Goal: Task Accomplishment & Management: Use online tool/utility

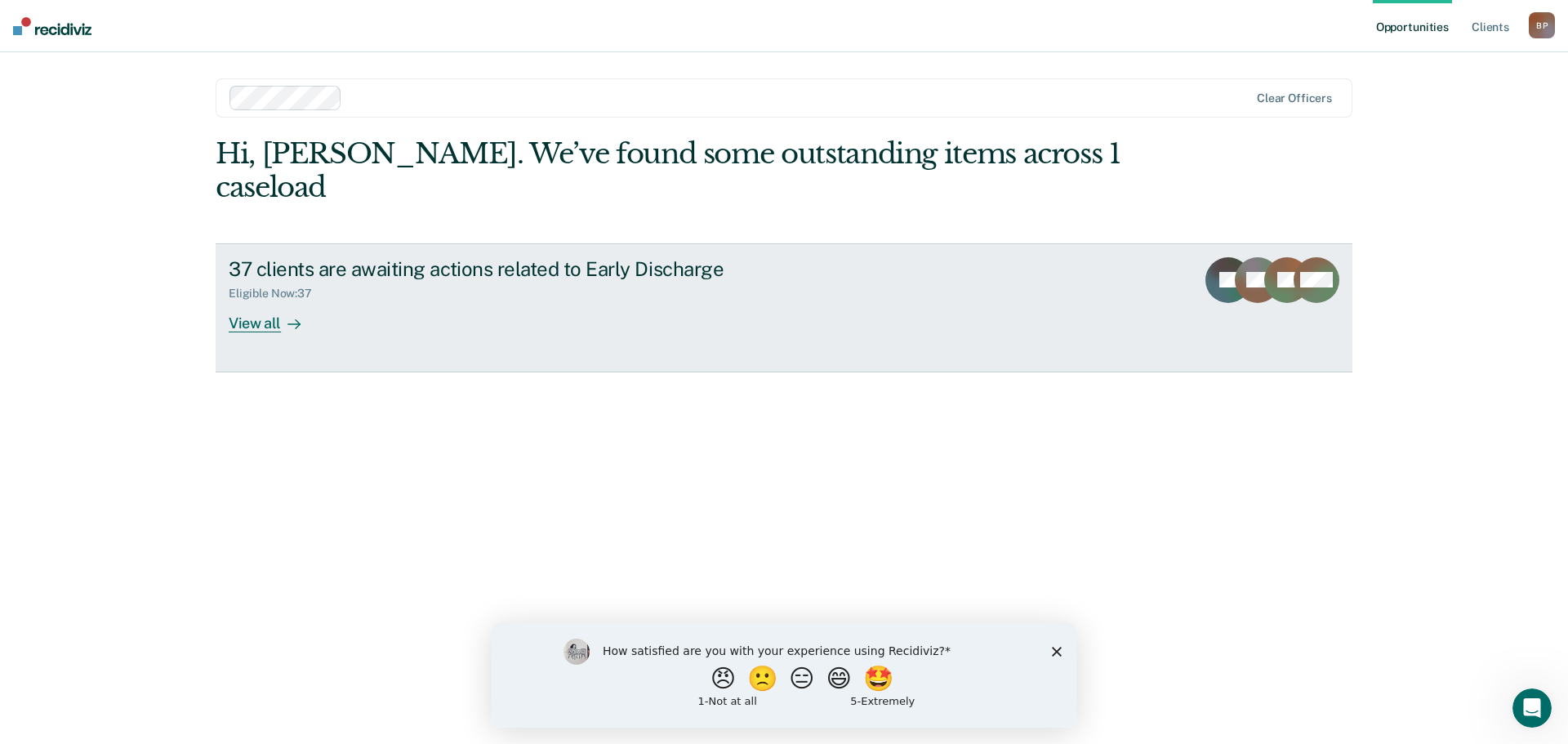
click at [249, 301] on div "View all" at bounding box center [275, 316] width 92 height 32
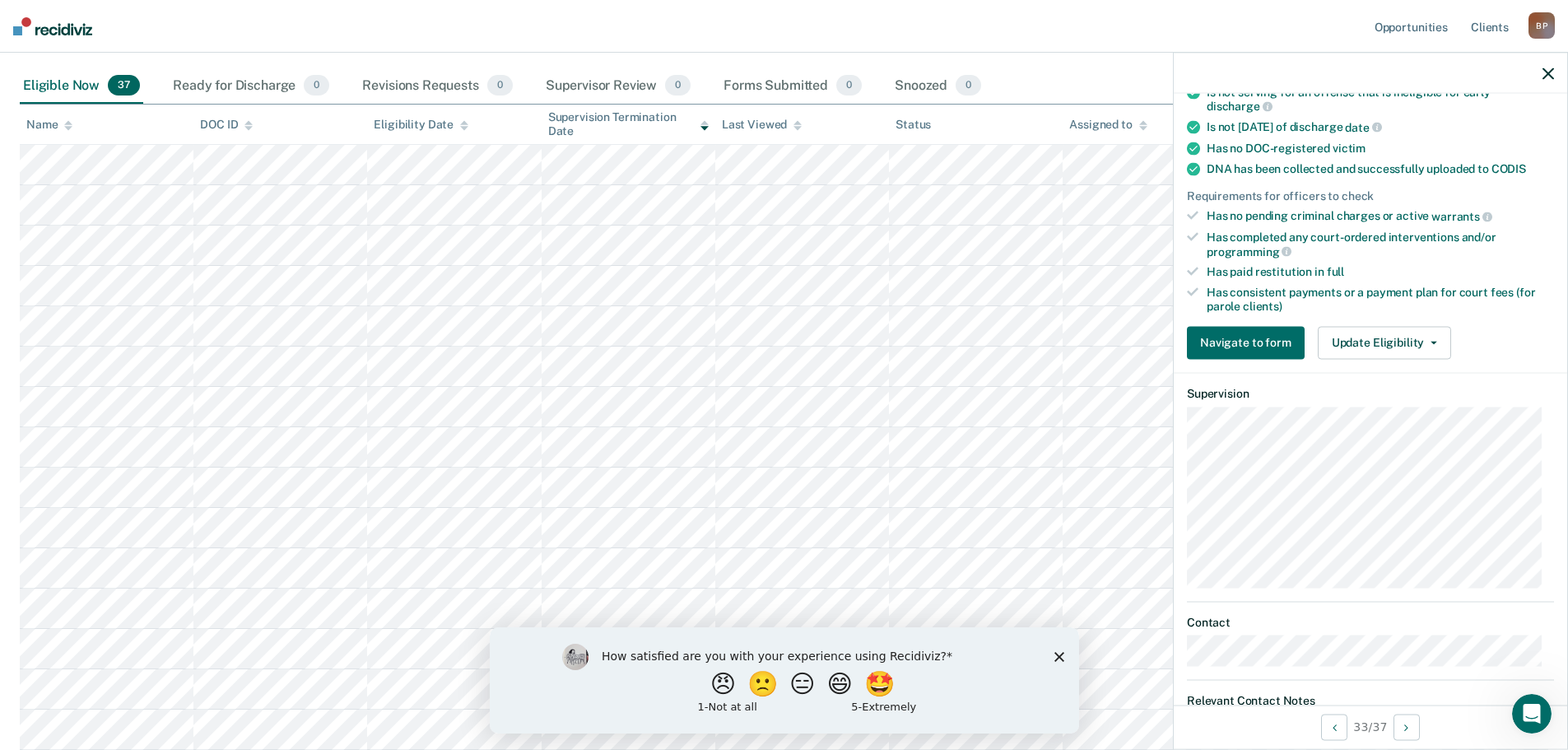
scroll to position [411, 0]
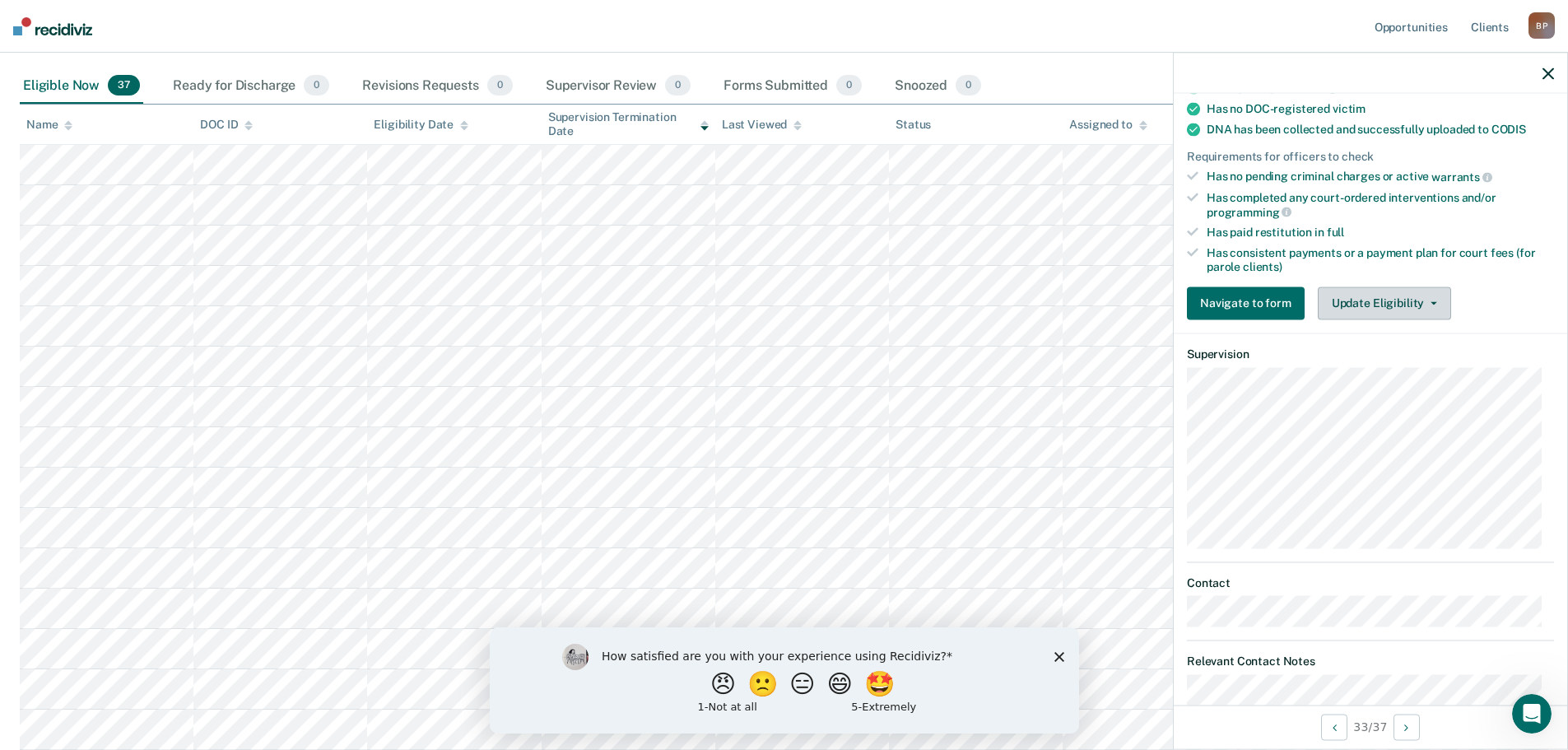
click at [1375, 304] on button "Update Eligibility" at bounding box center [1384, 303] width 133 height 33
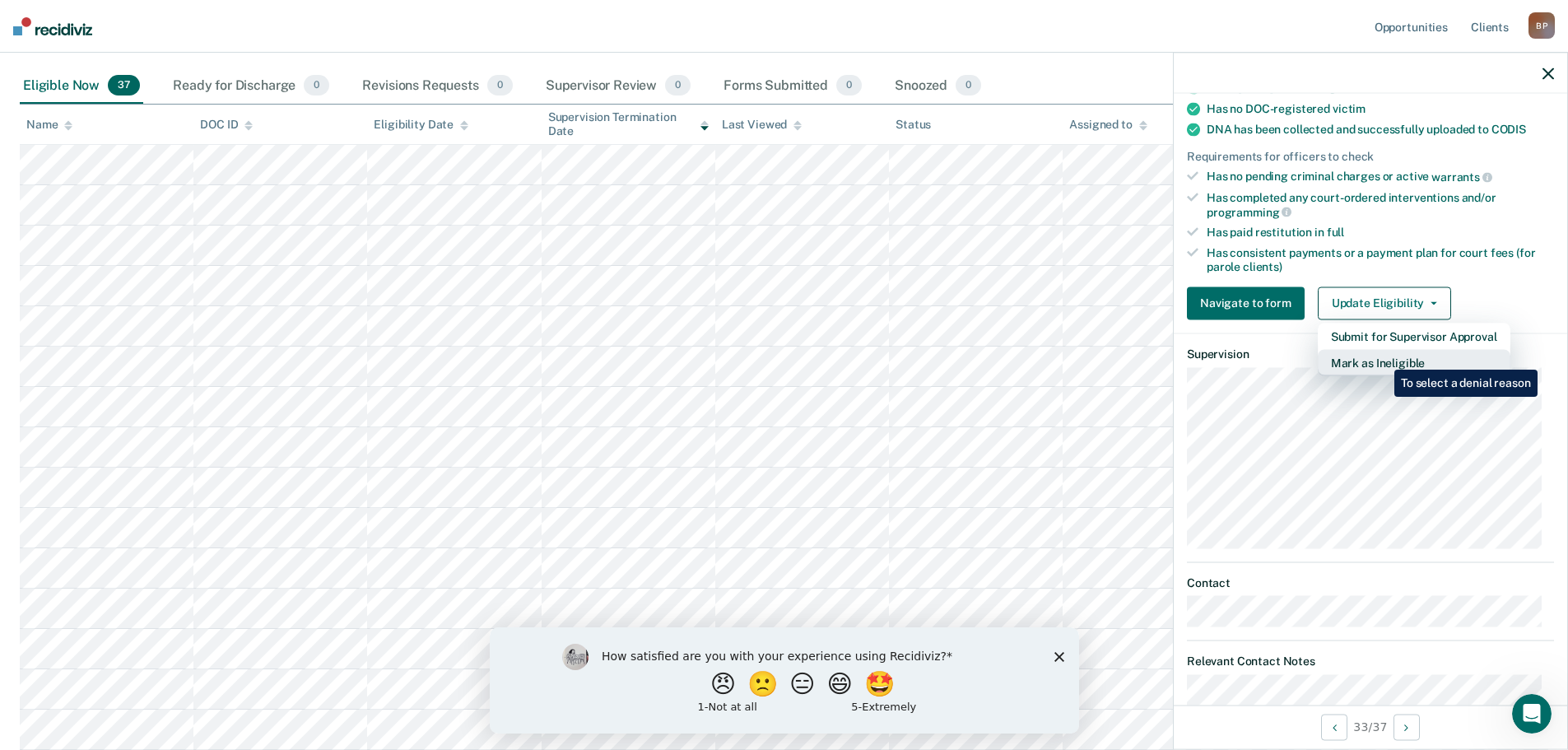
click at [1382, 358] on button "Mark as Ineligible" at bounding box center [1414, 362] width 192 height 26
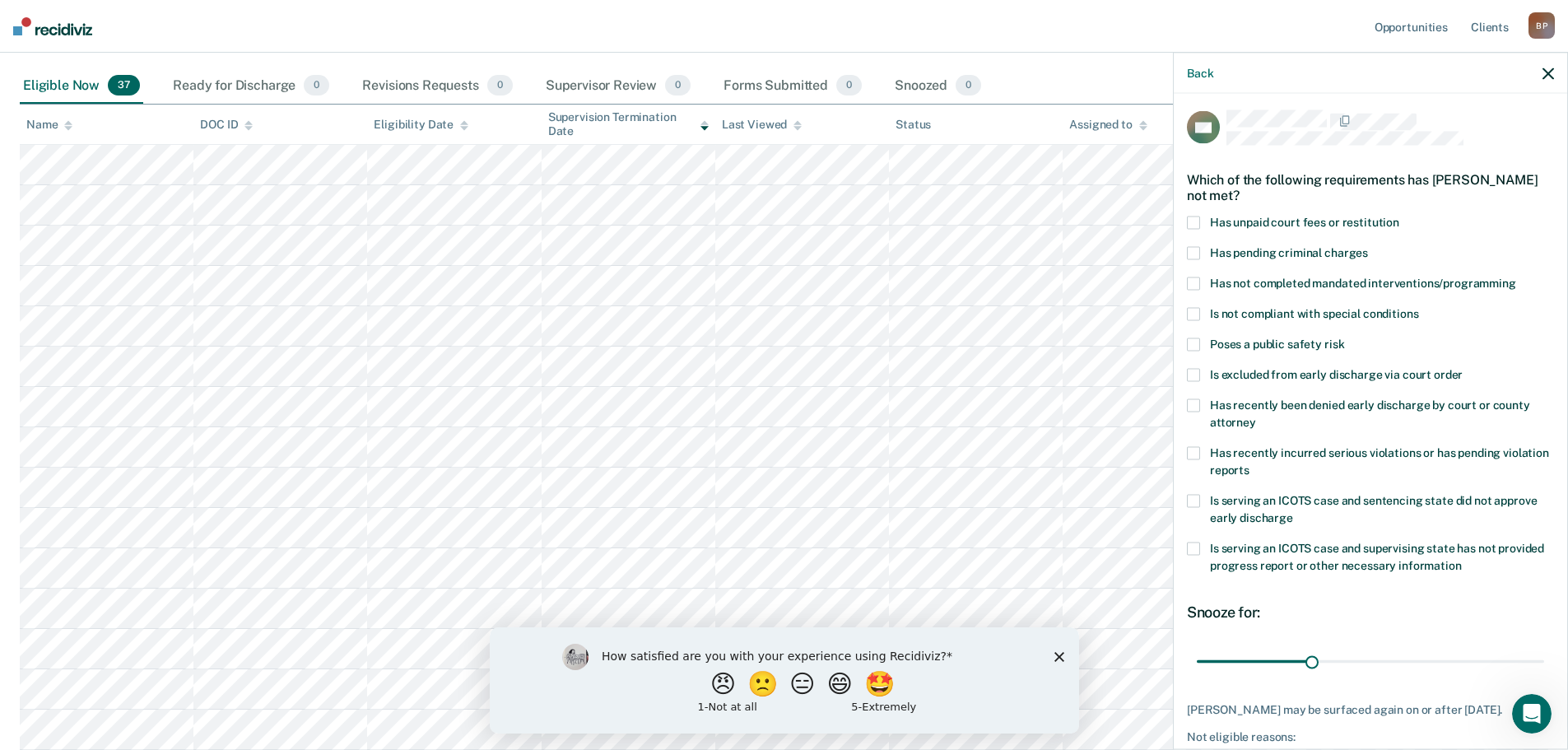
scroll to position [0, 0]
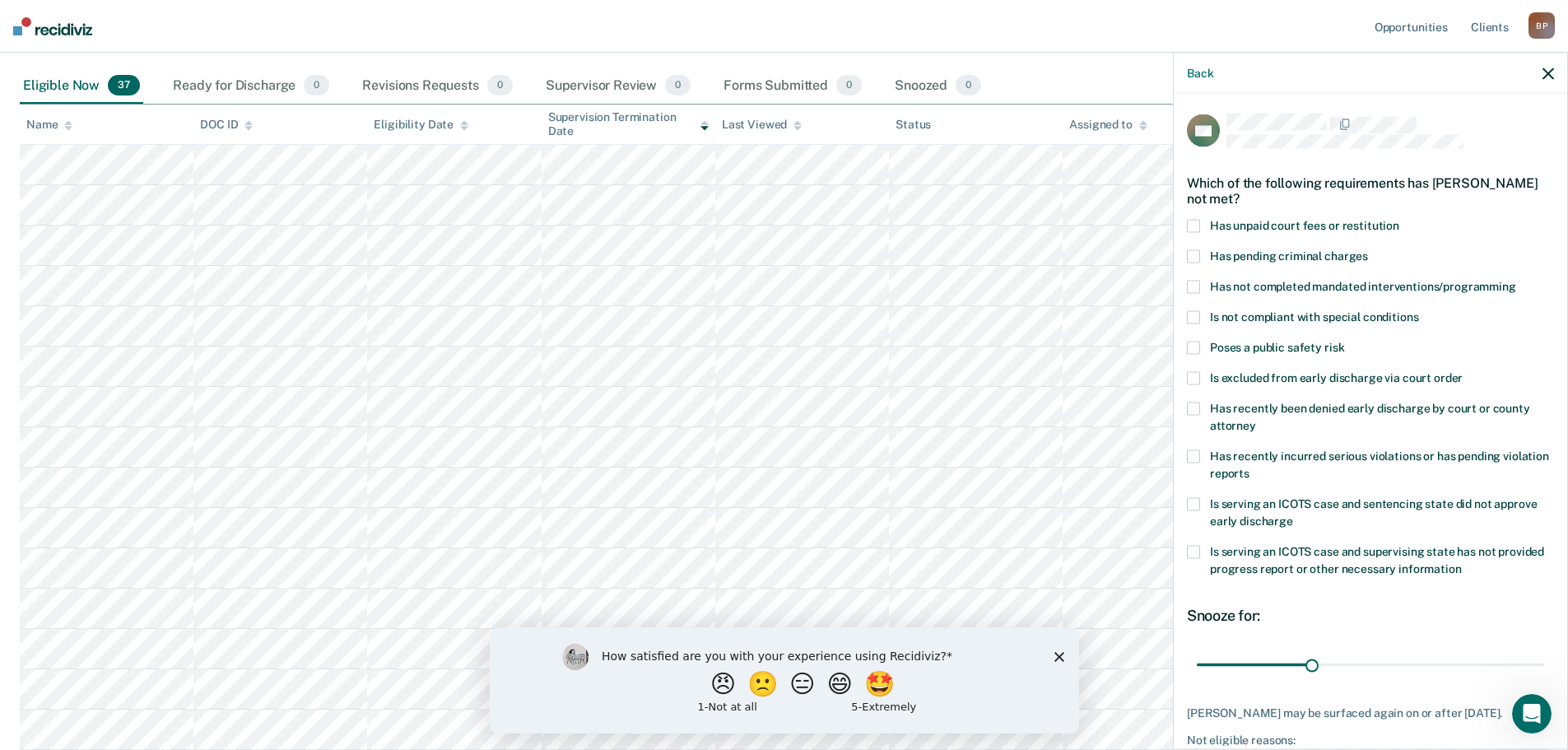
click at [1189, 252] on span at bounding box center [1193, 257] width 14 height 14
click at [1194, 287] on span at bounding box center [1193, 287] width 14 height 14
click at [1197, 453] on span at bounding box center [1193, 457] width 14 height 14
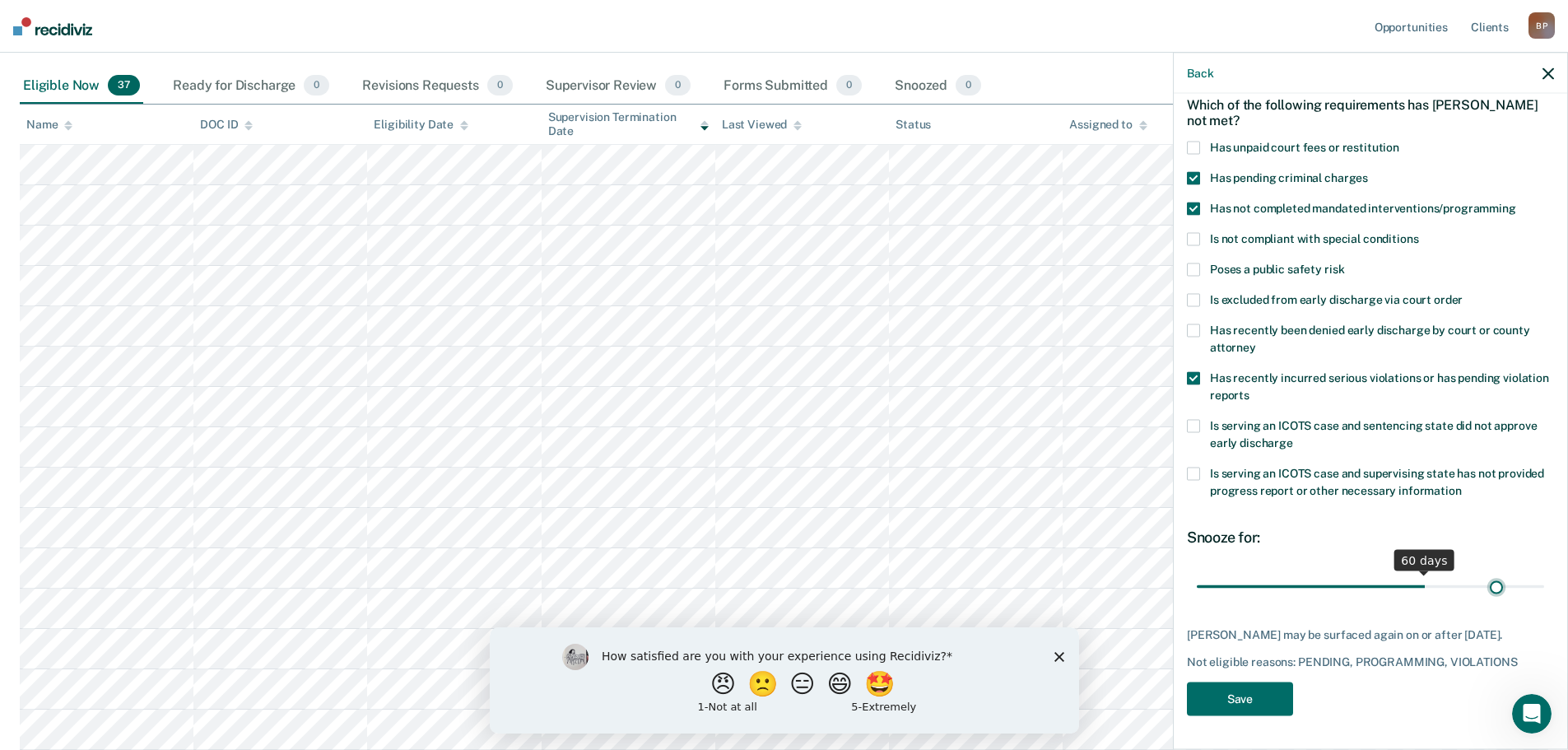
scroll to position [90, 0]
drag, startPoint x: 1308, startPoint y: 570, endPoint x: 1528, endPoint y: 578, distance: 220.1
type input "90"
click at [1528, 578] on input "range" at bounding box center [1370, 587] width 348 height 29
click at [1250, 694] on button "Save" at bounding box center [1240, 699] width 106 height 34
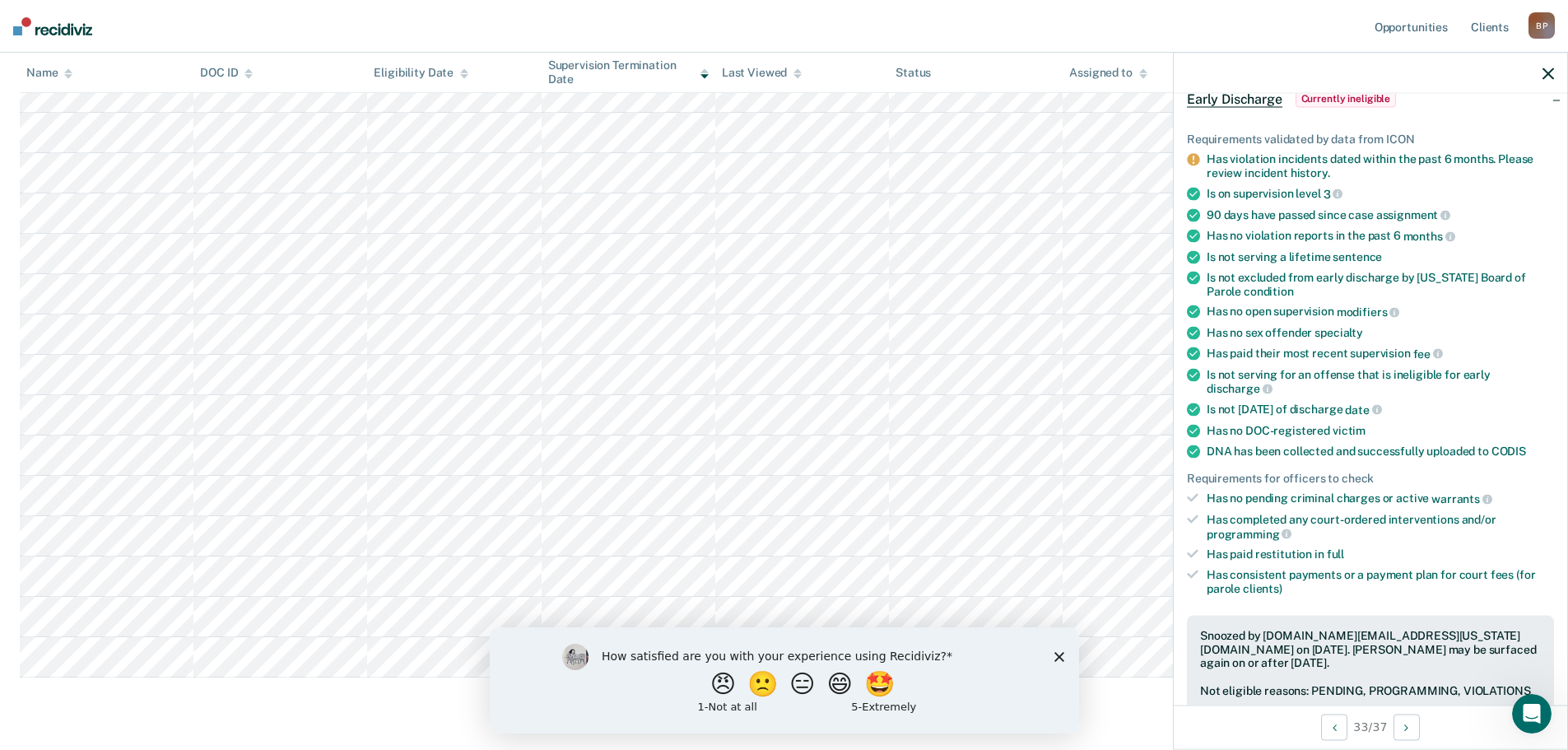
scroll to position [948, 0]
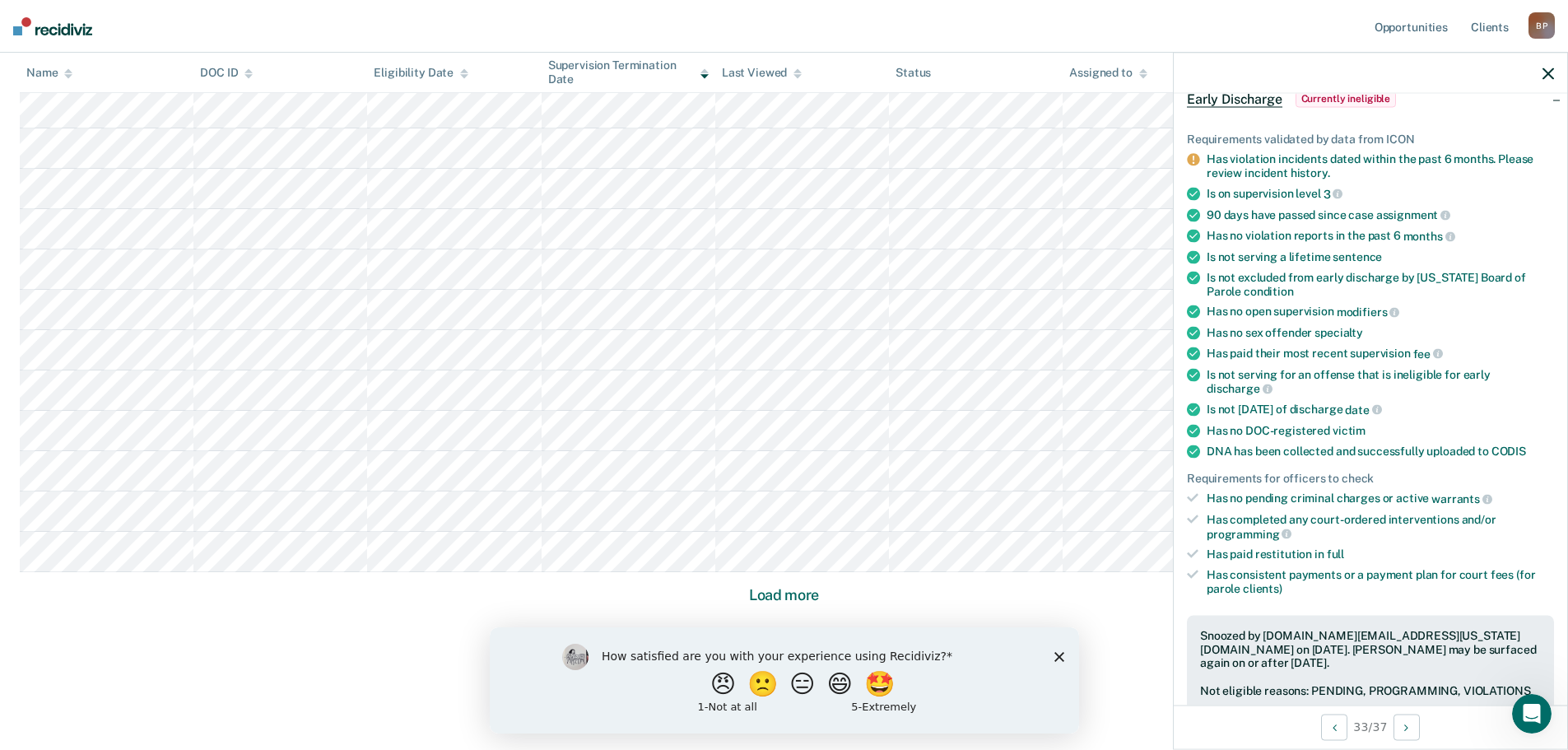
click at [1054, 645] on div "How satisfied are you with your experience using Recidiviz? 😠 🙁 😑 😄 🤩 1 - Not a…" at bounding box center [783, 679] width 589 height 106
click at [1055, 658] on polygon "Close survey" at bounding box center [1058, 656] width 10 height 10
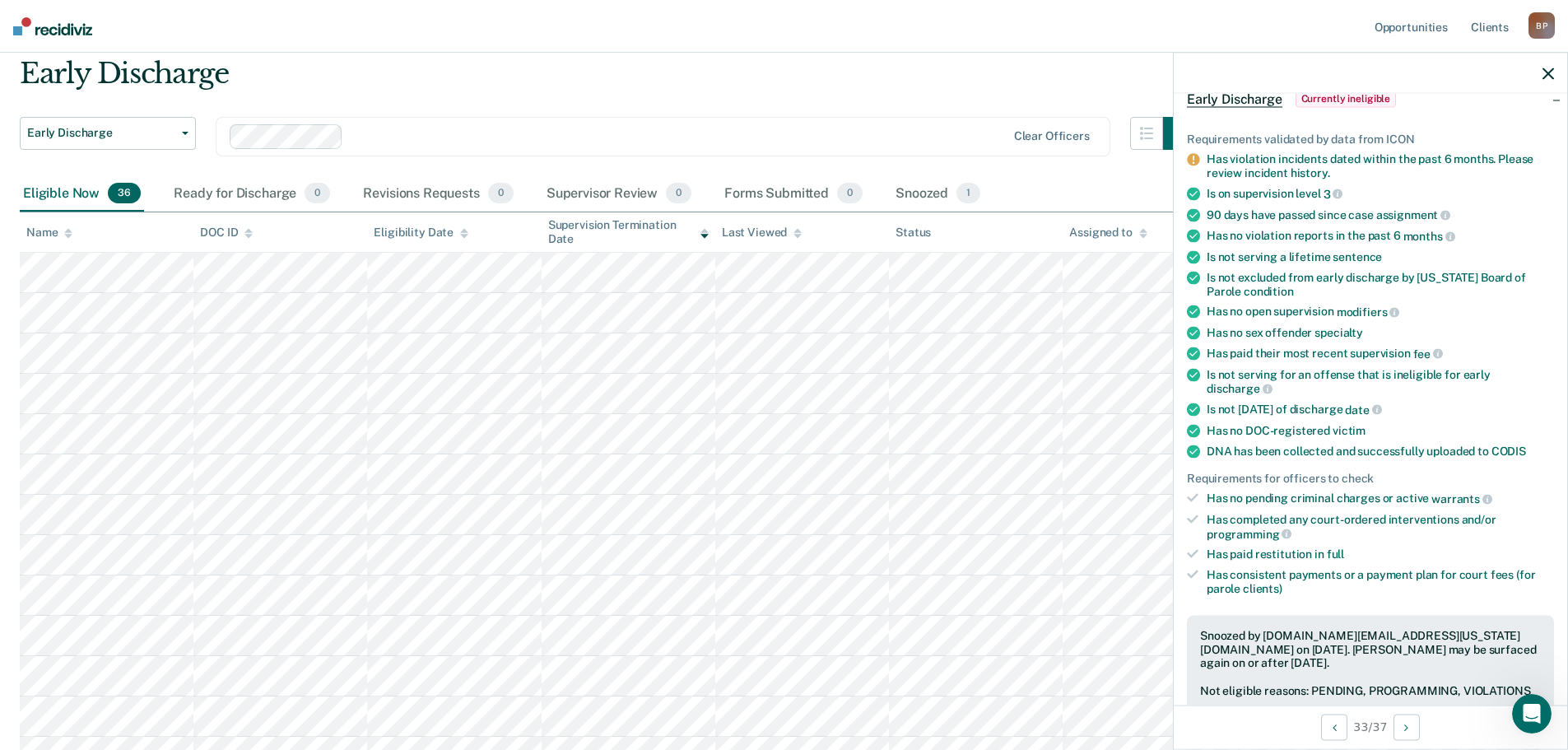
scroll to position [0, 0]
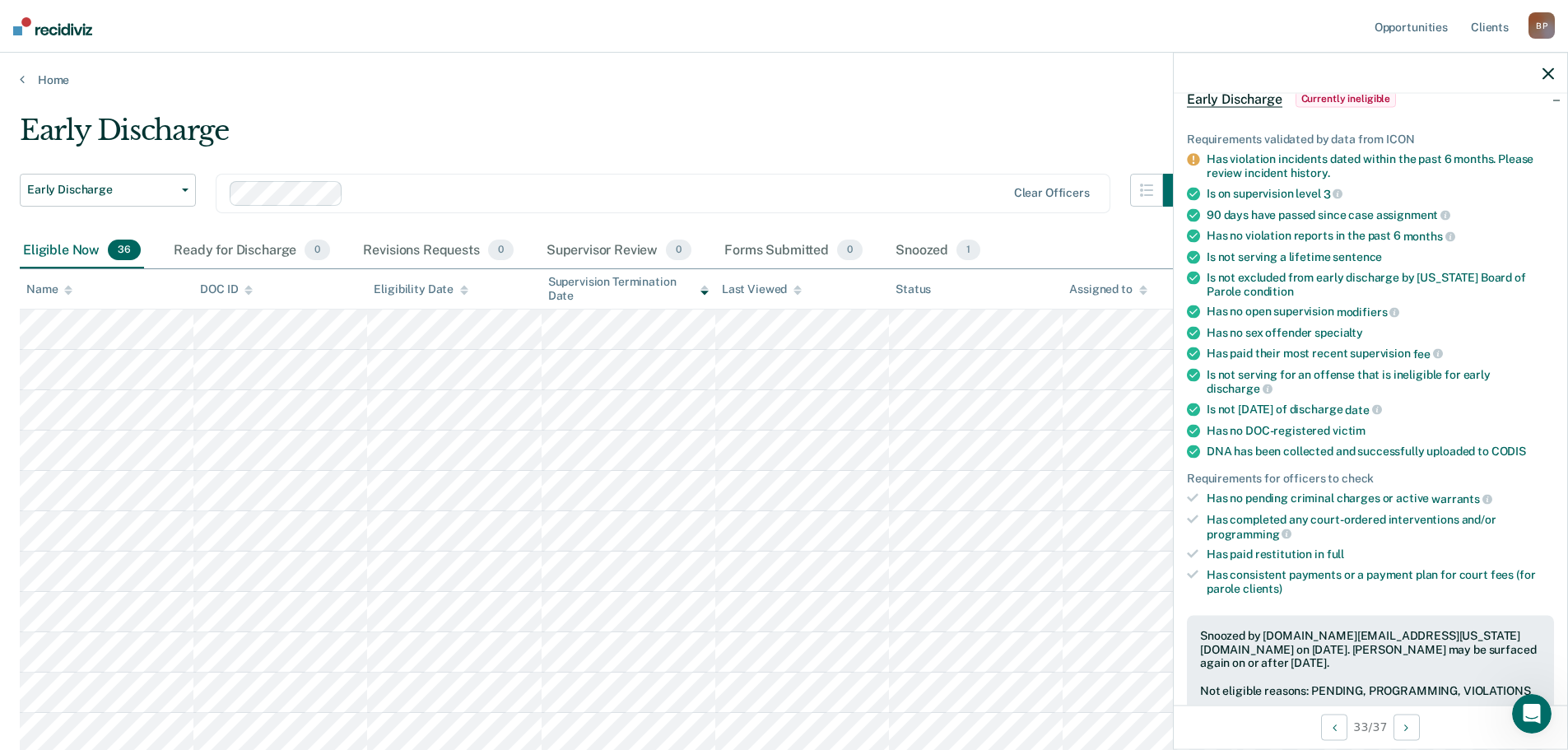
click at [1549, 70] on icon "button" at bounding box center [1547, 73] width 12 height 12
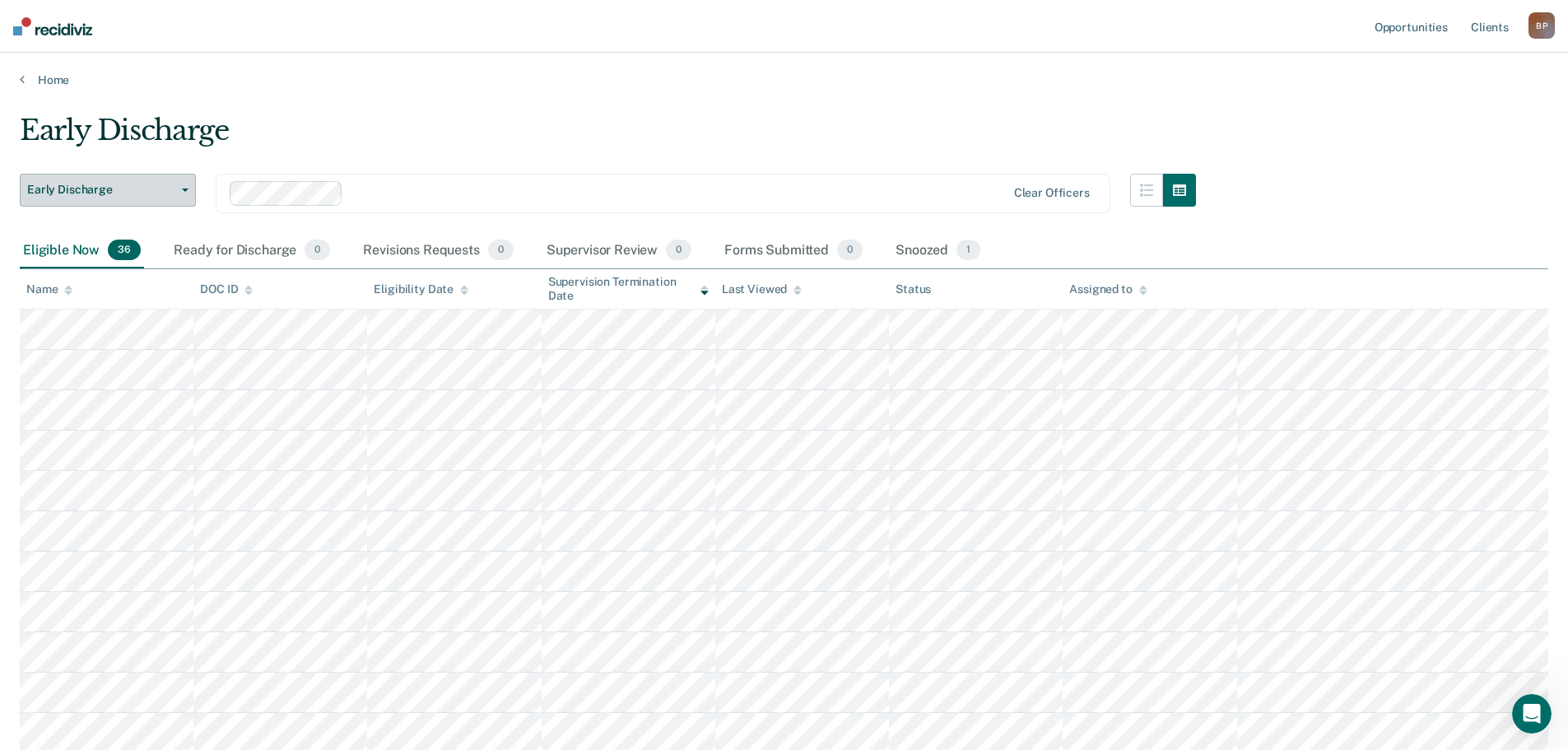
click at [155, 194] on span "Early Discharge" at bounding box center [101, 189] width 148 height 14
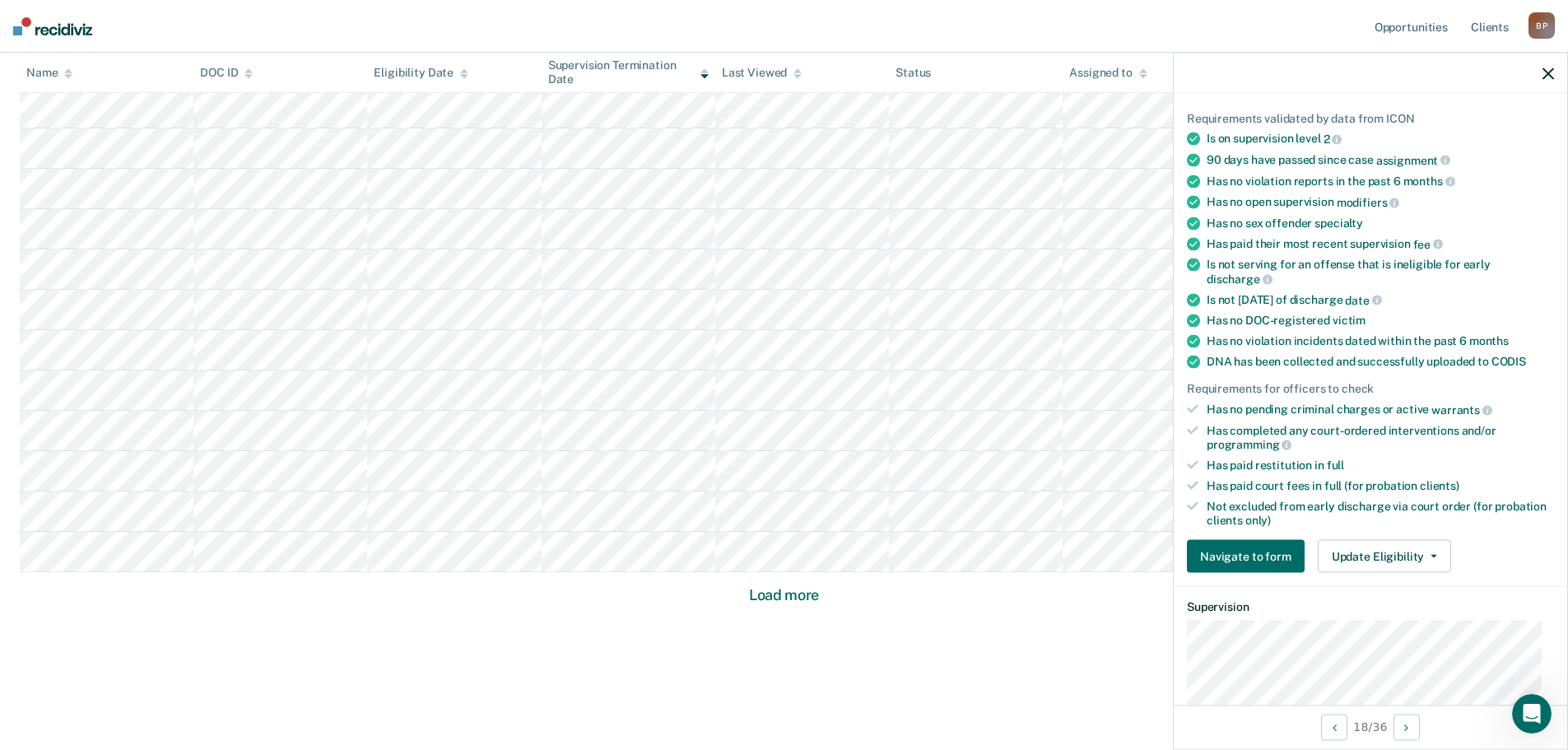
scroll to position [164, 0]
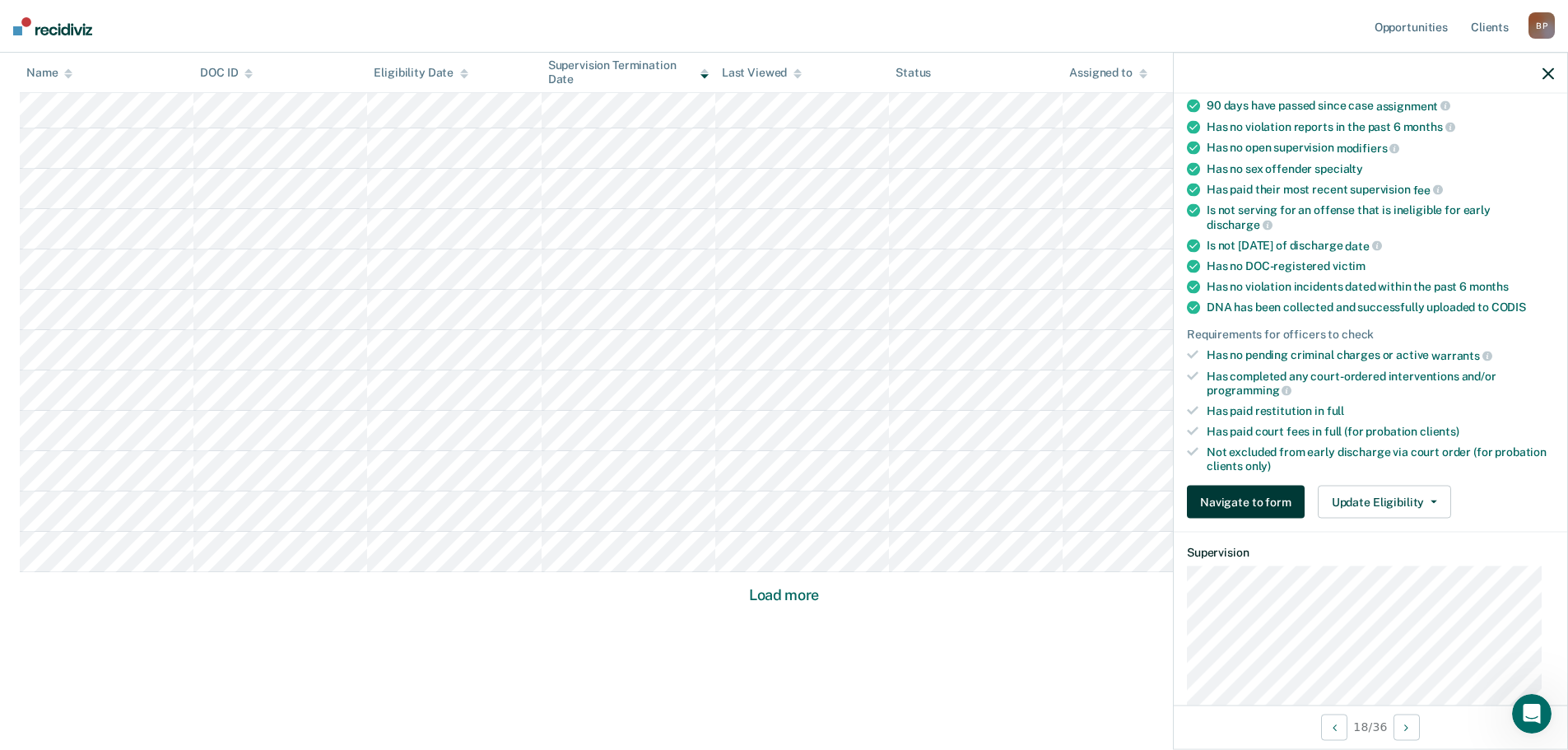
click at [1262, 508] on button "Navigate to form" at bounding box center [1246, 502] width 118 height 33
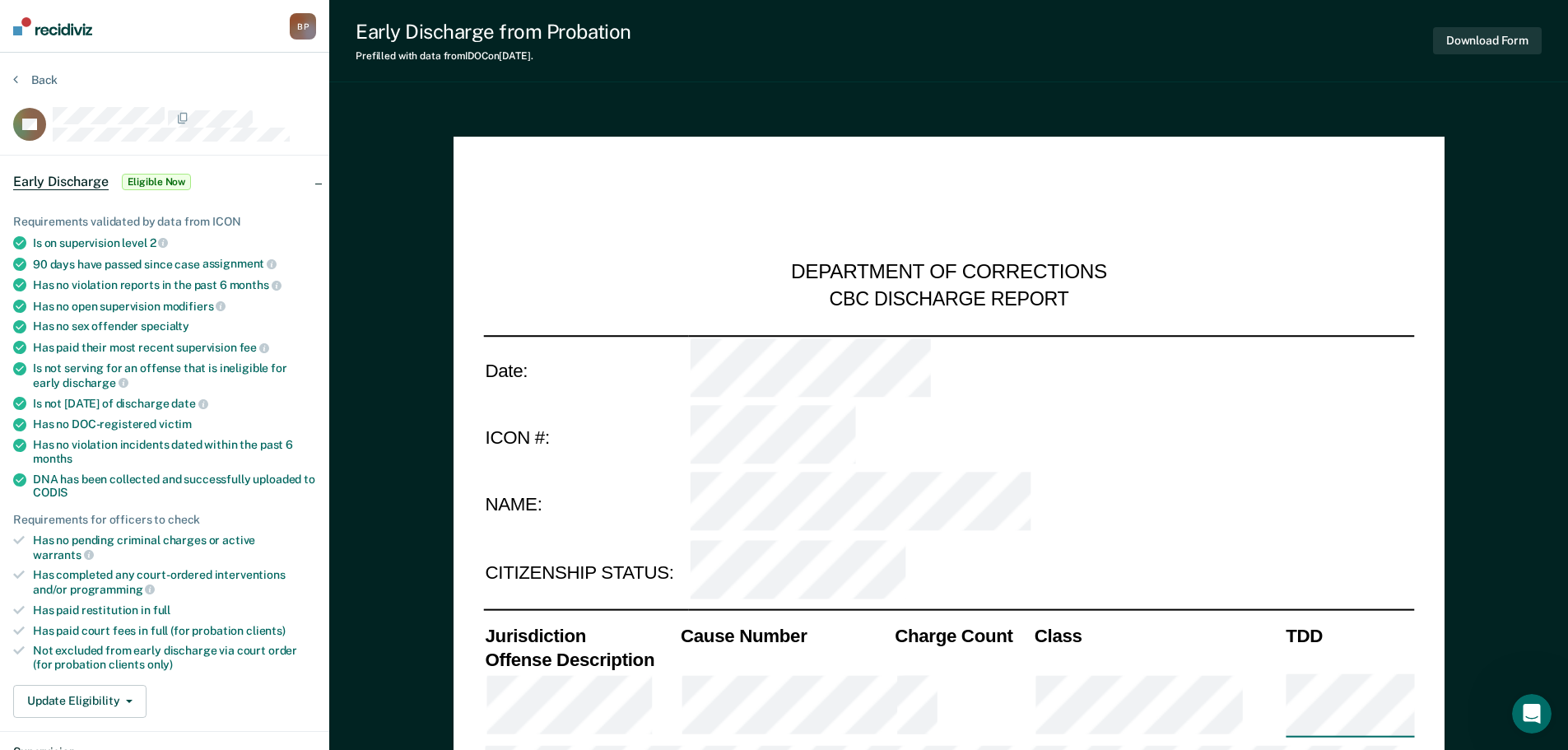
type textarea "x"
click at [26, 78] on button "Back" at bounding box center [35, 80] width 44 height 15
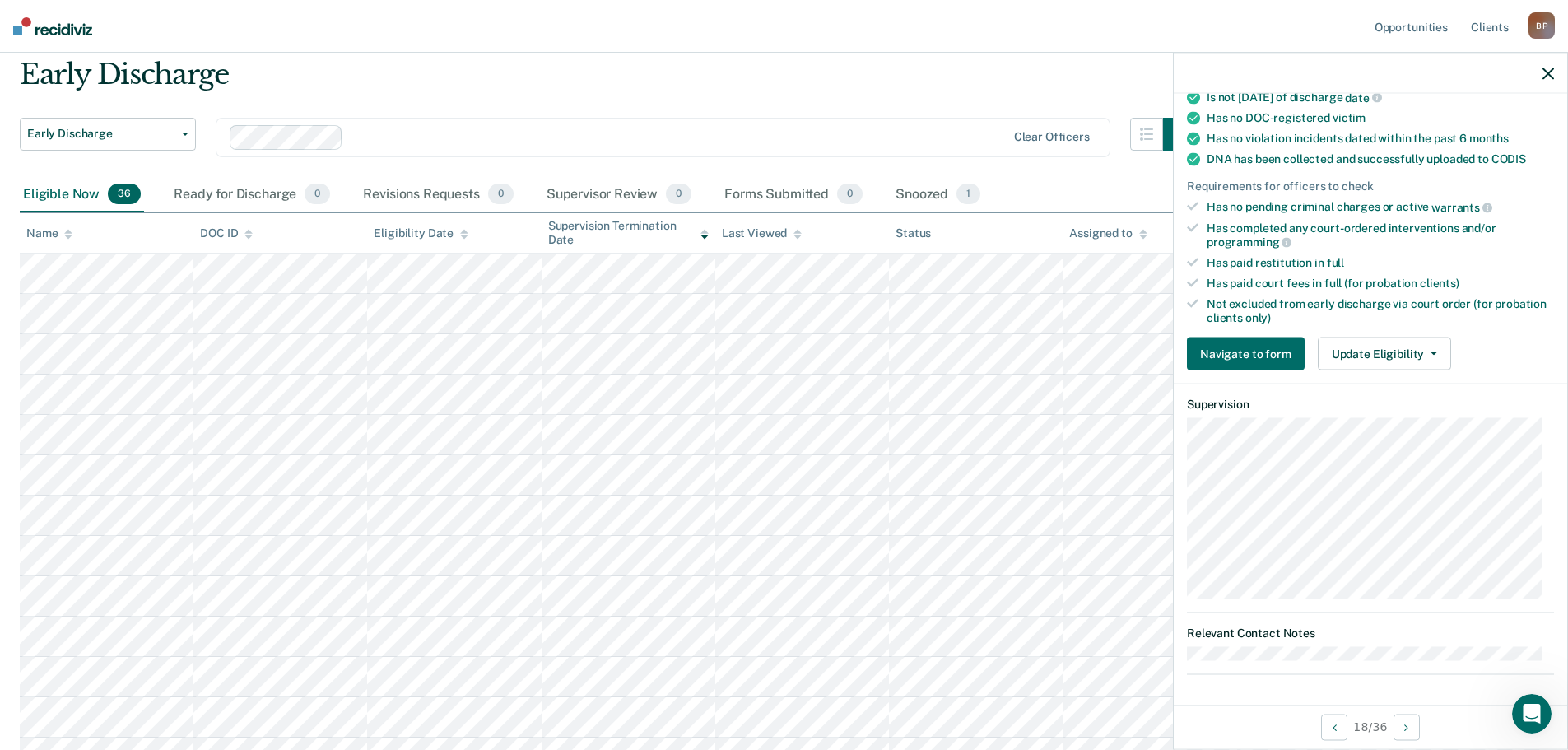
scroll to position [42, 0]
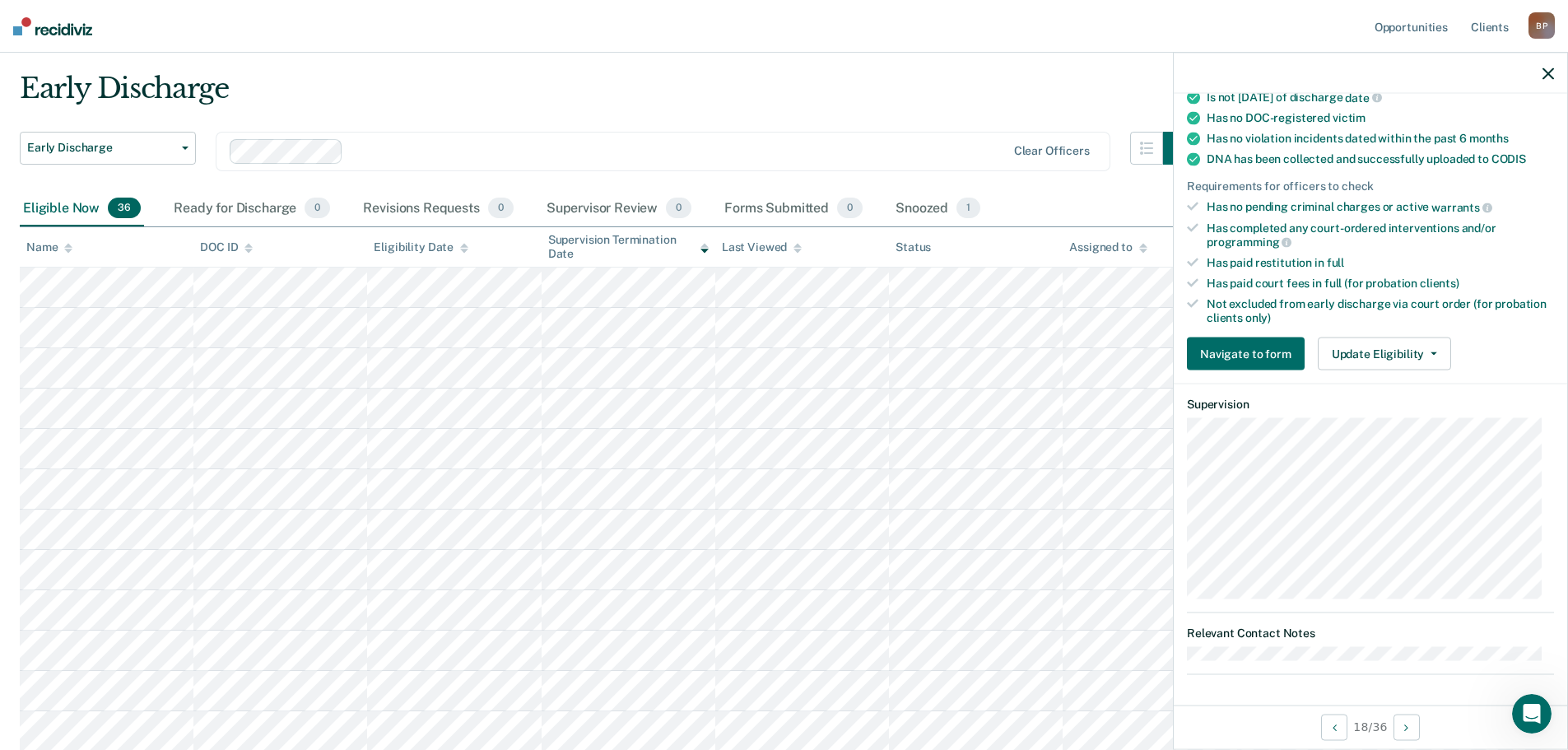
click at [1550, 74] on icon "button" at bounding box center [1547, 73] width 12 height 12
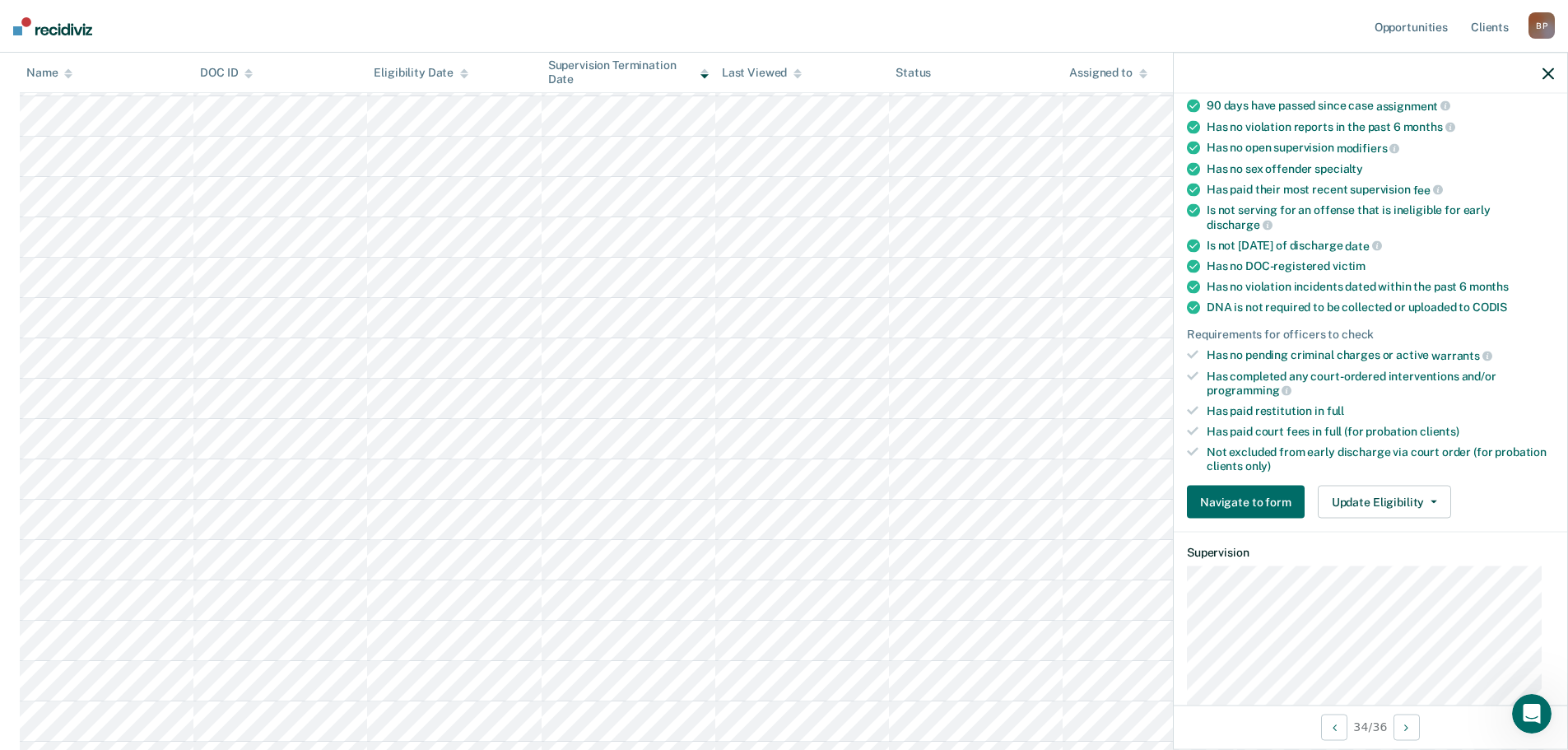
scroll to position [247, 0]
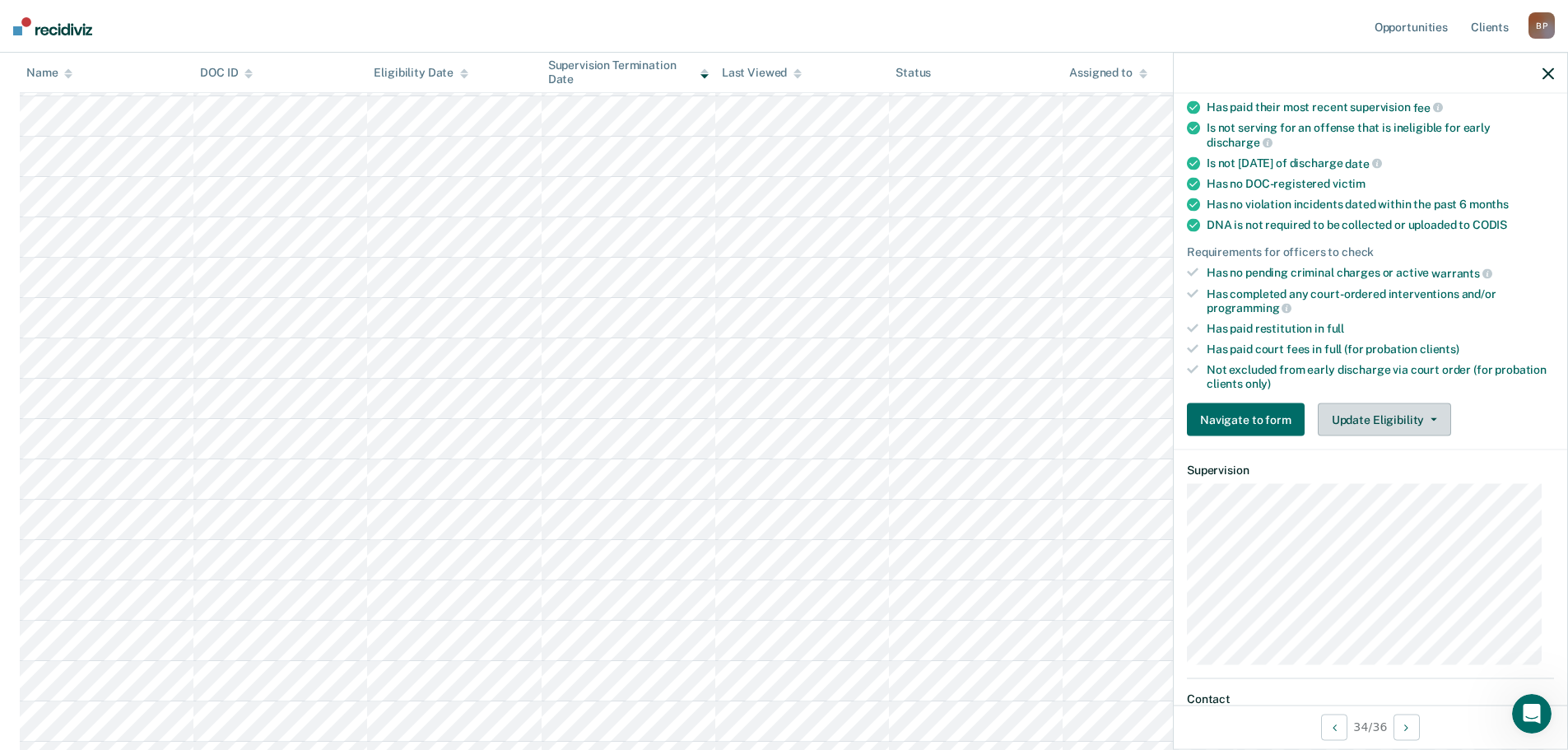
click at [1358, 419] on button "Update Eligibility" at bounding box center [1384, 419] width 133 height 33
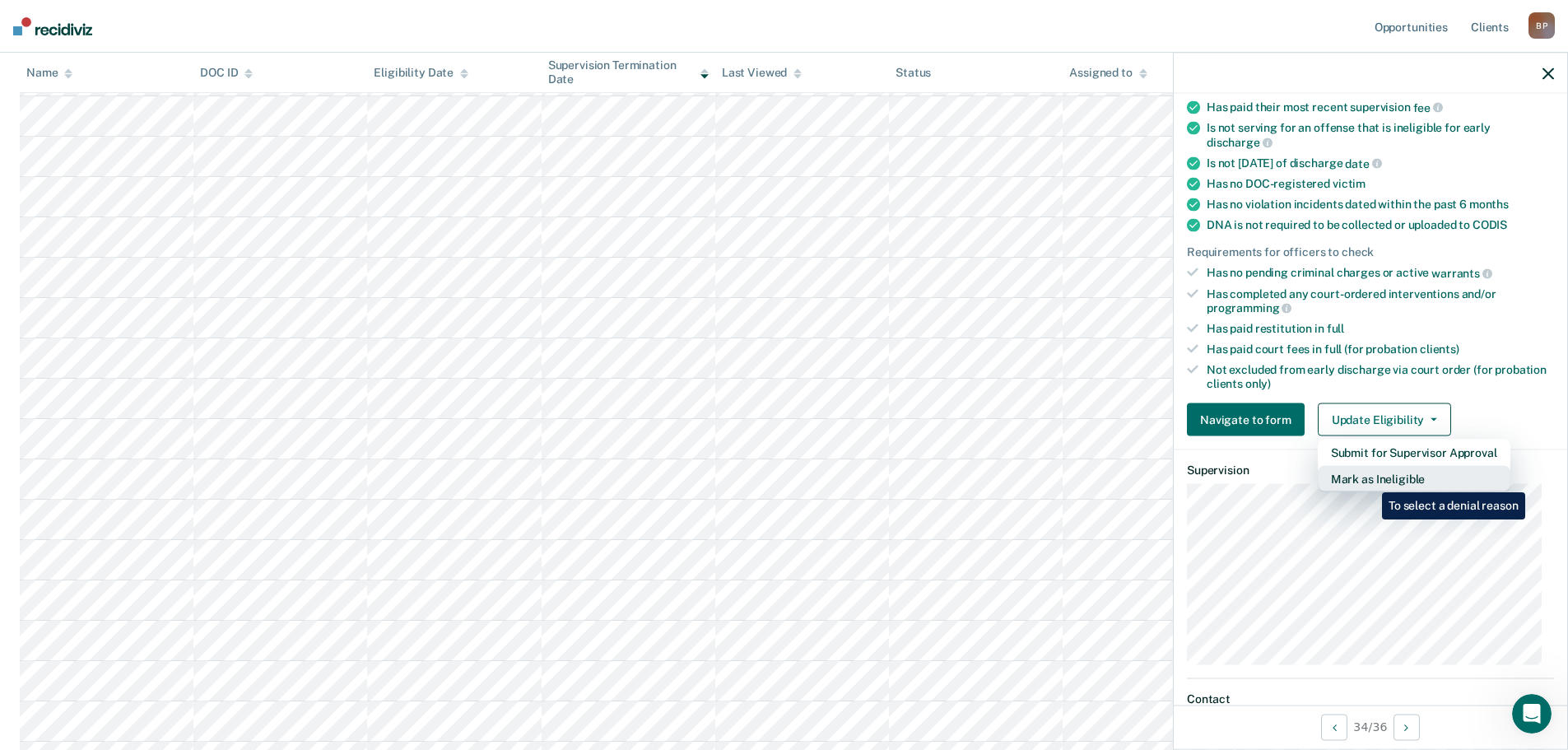
click at [1369, 480] on button "Mark as Ineligible" at bounding box center [1414, 479] width 192 height 26
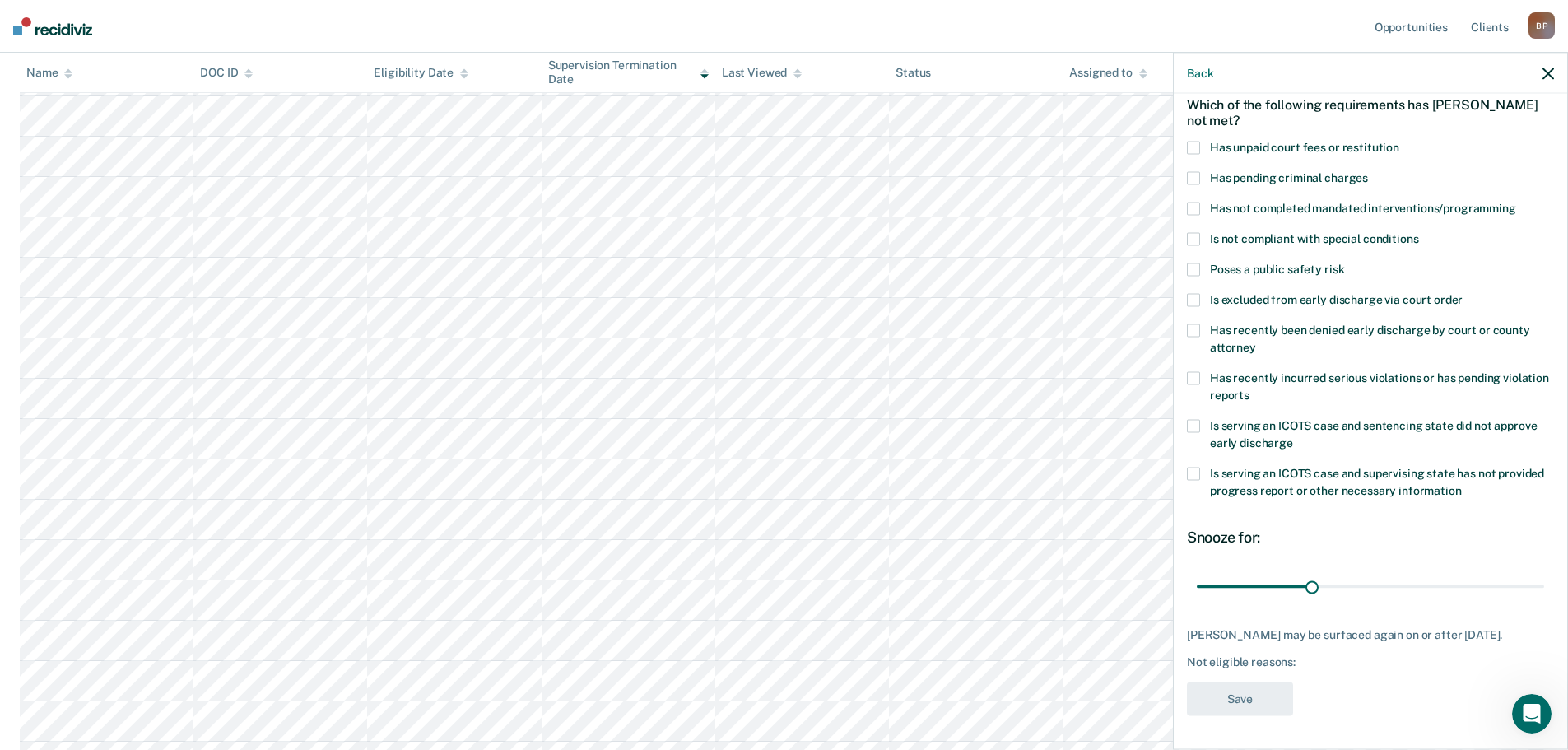
scroll to position [0, 0]
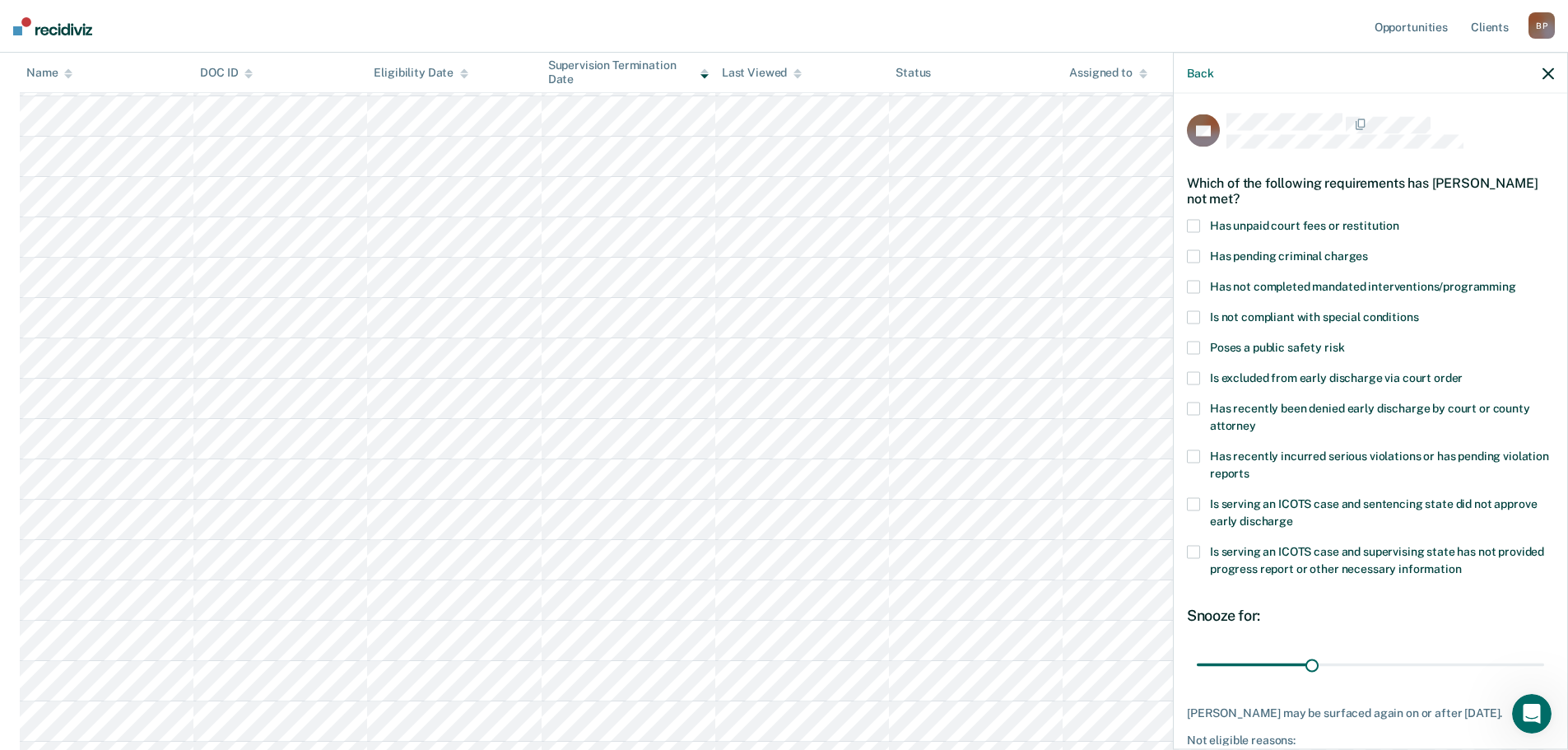
click at [1548, 69] on icon "button" at bounding box center [1547, 73] width 12 height 12
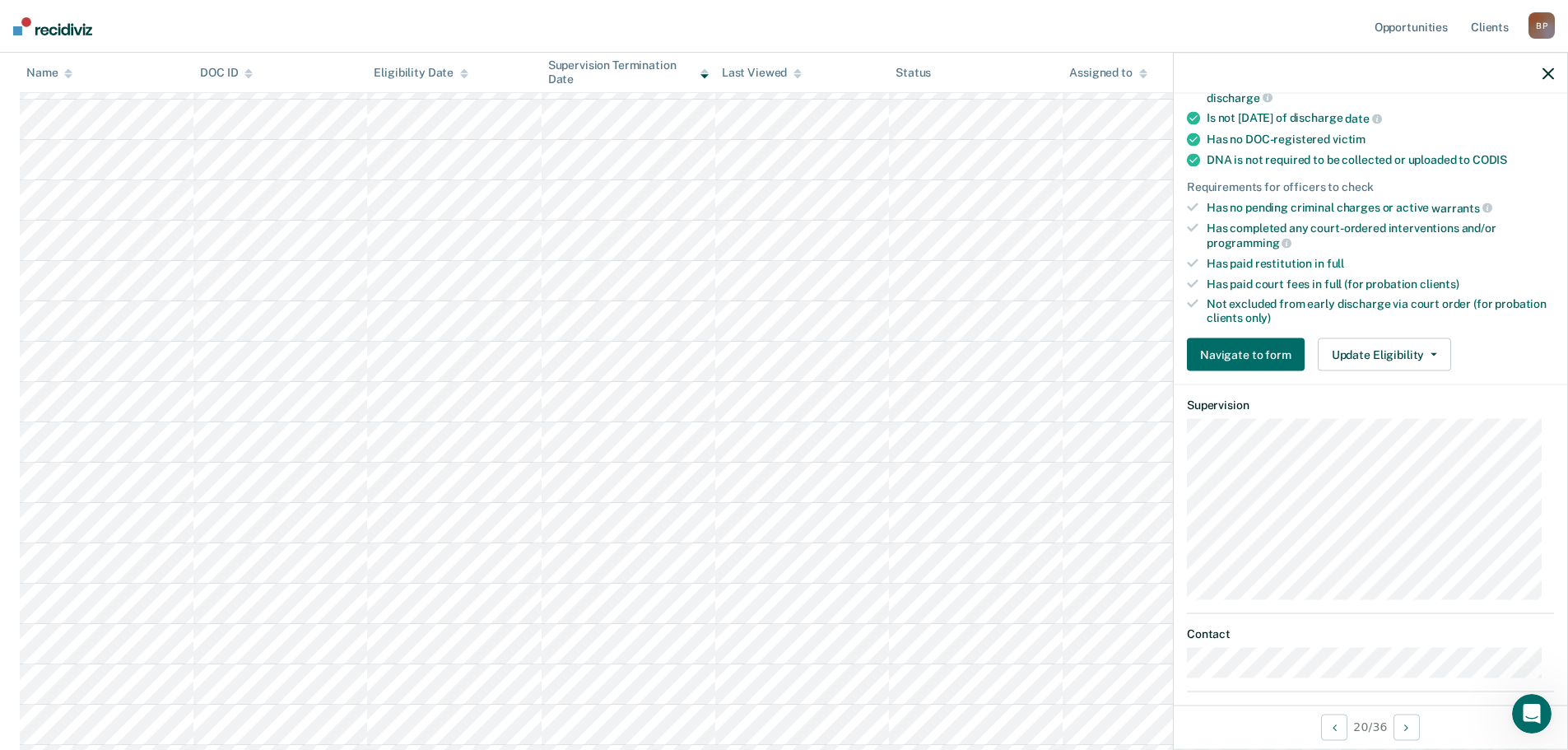
scroll to position [330, 0]
click at [1397, 355] on button "Update Eligibility" at bounding box center [1384, 351] width 133 height 33
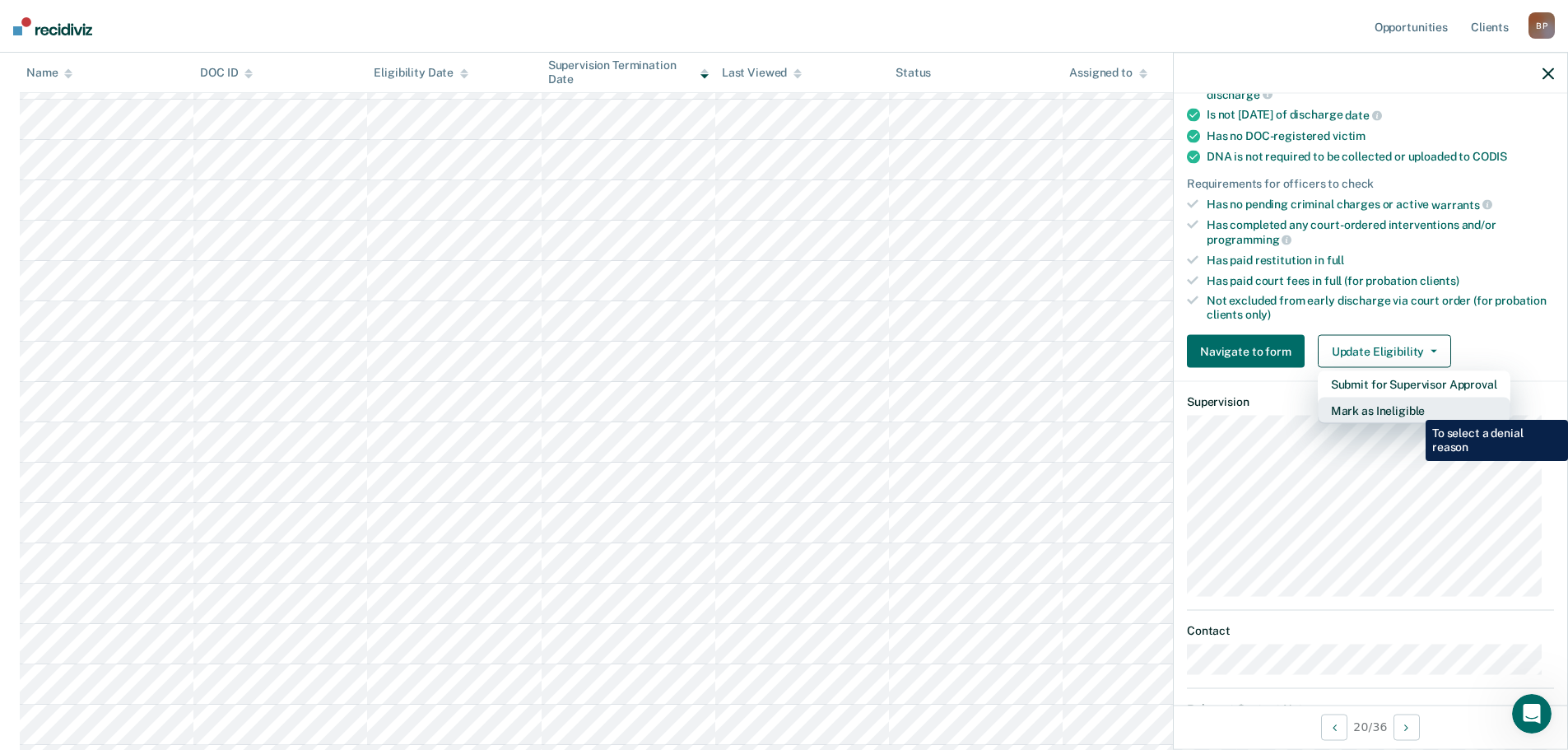
click at [1413, 408] on button "Mark as Ineligible" at bounding box center [1414, 410] width 192 height 26
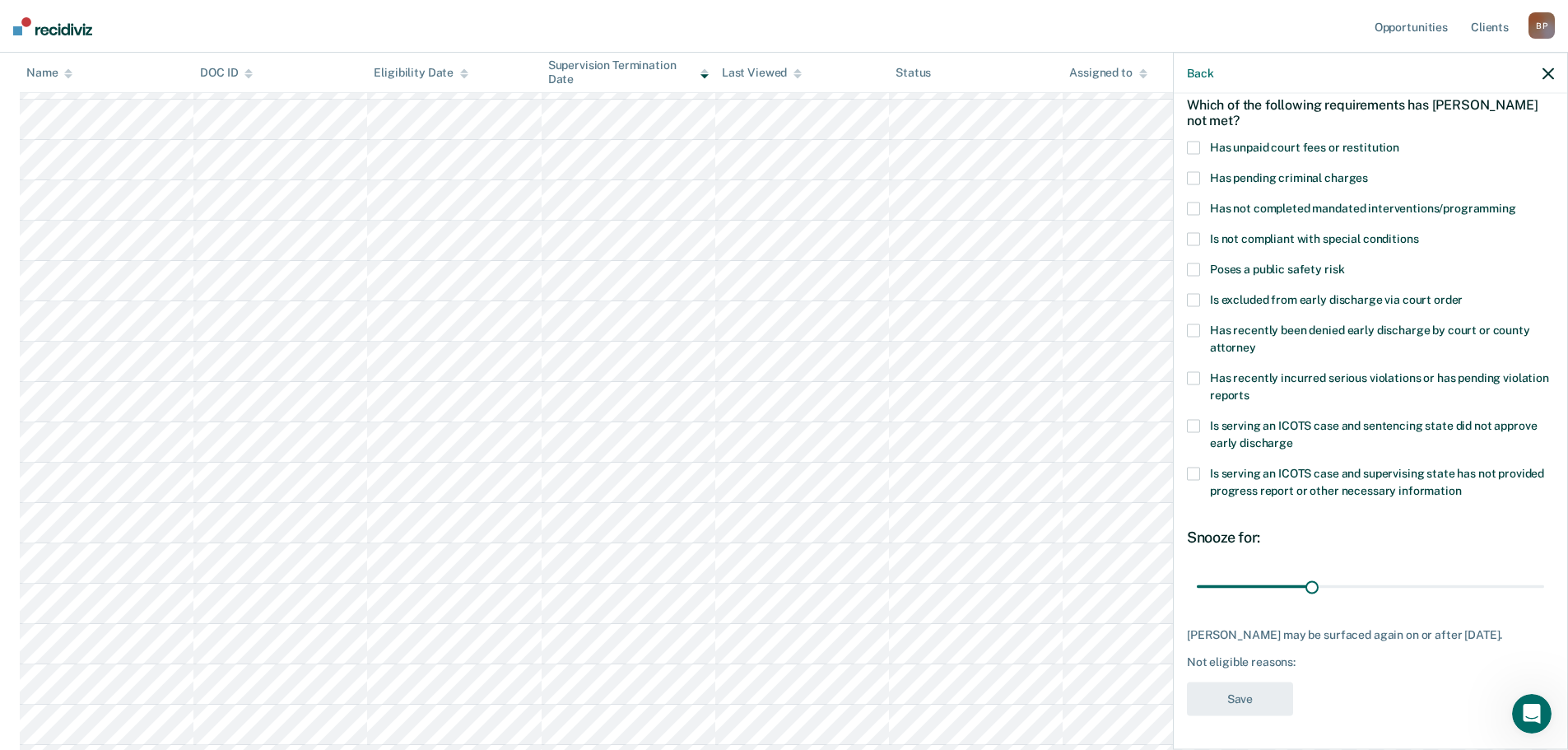
scroll to position [7, 0]
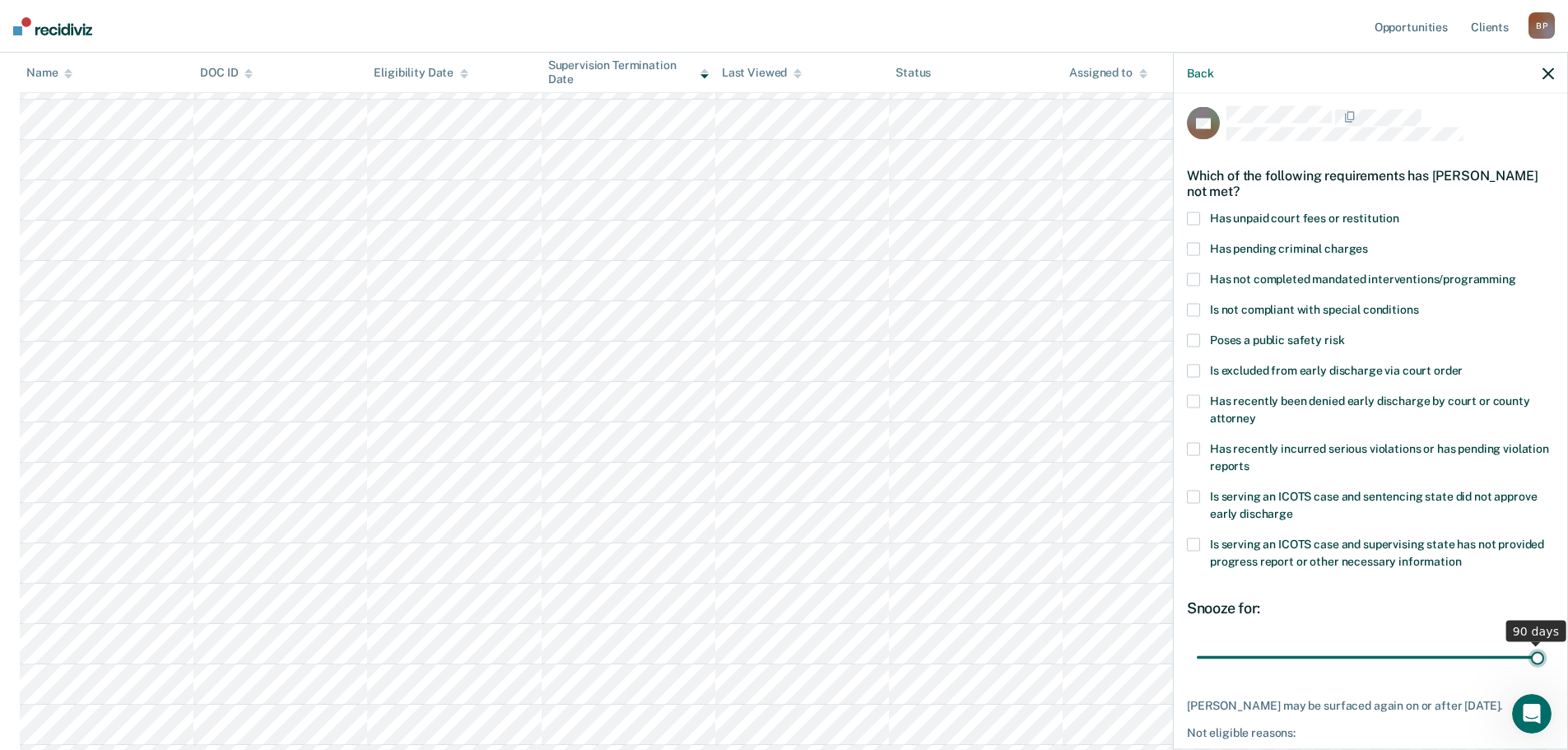
drag, startPoint x: 1312, startPoint y: 656, endPoint x: 1553, endPoint y: 684, distance: 242.6
type input "90"
click at [1544, 672] on input "range" at bounding box center [1370, 657] width 348 height 29
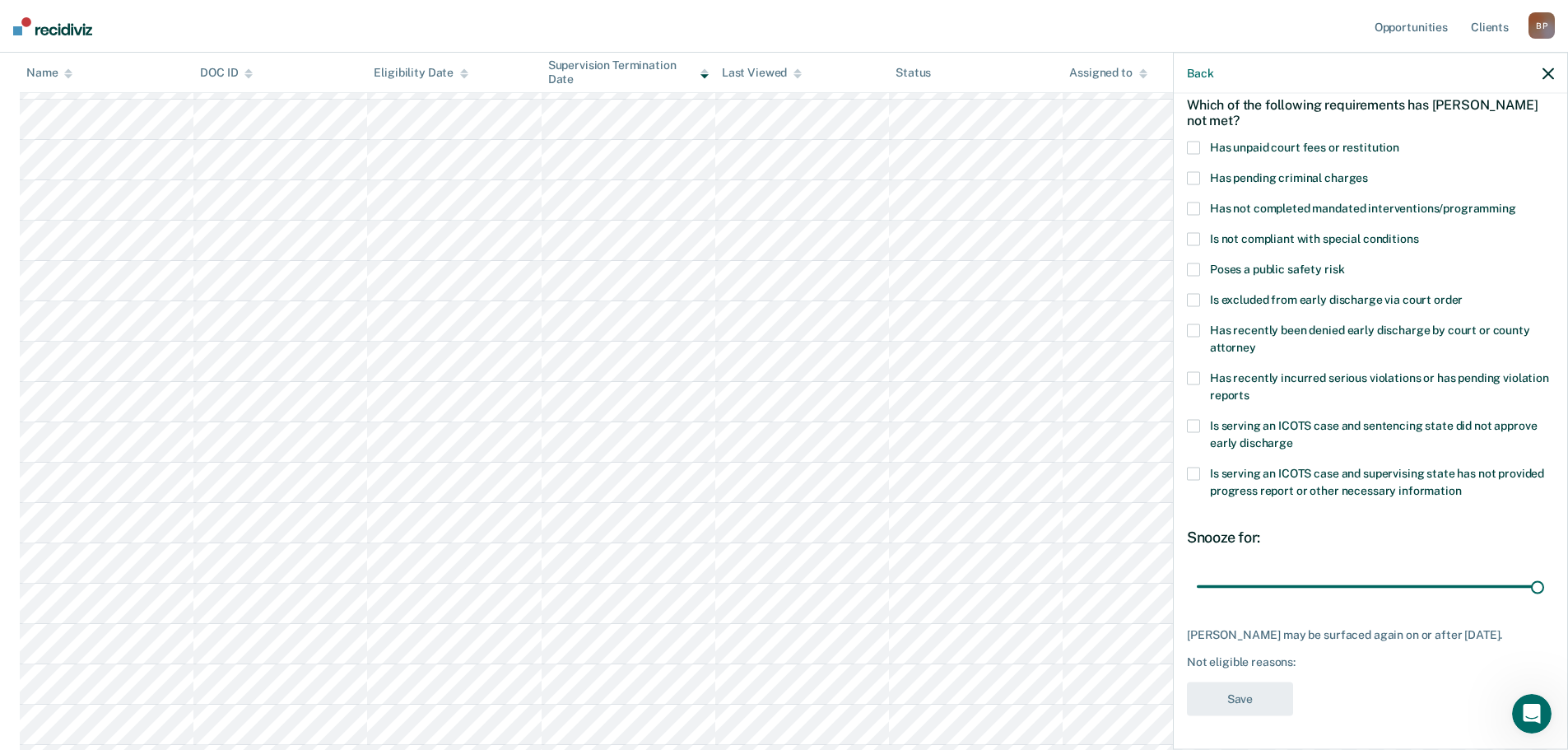
click at [1200, 372] on label "Has recently incurred serious violations or has pending violation reports" at bounding box center [1370, 390] width 367 height 35
click at [1243, 706] on button "Save" at bounding box center [1240, 699] width 106 height 34
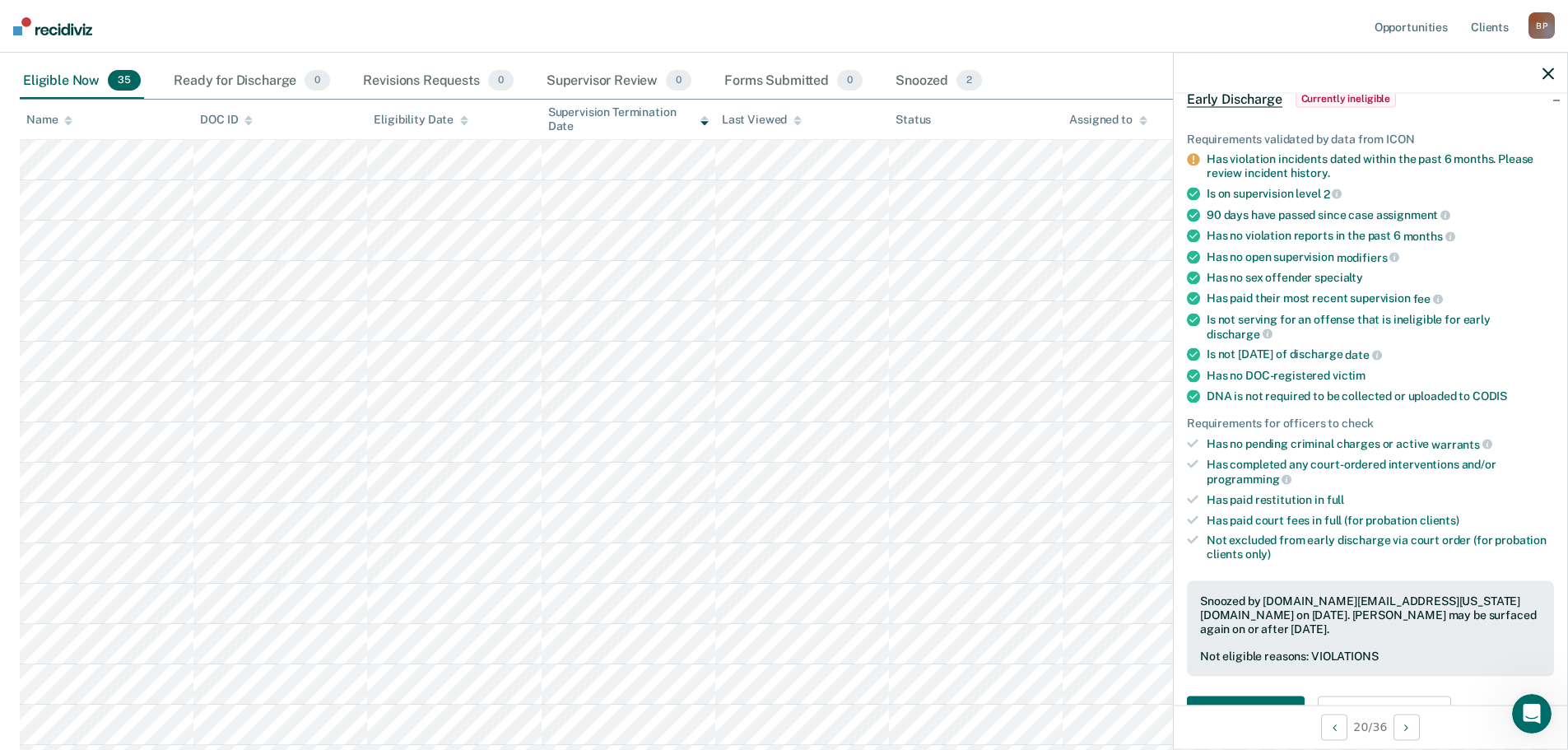
click at [1548, 71] on icon "button" at bounding box center [1547, 73] width 12 height 12
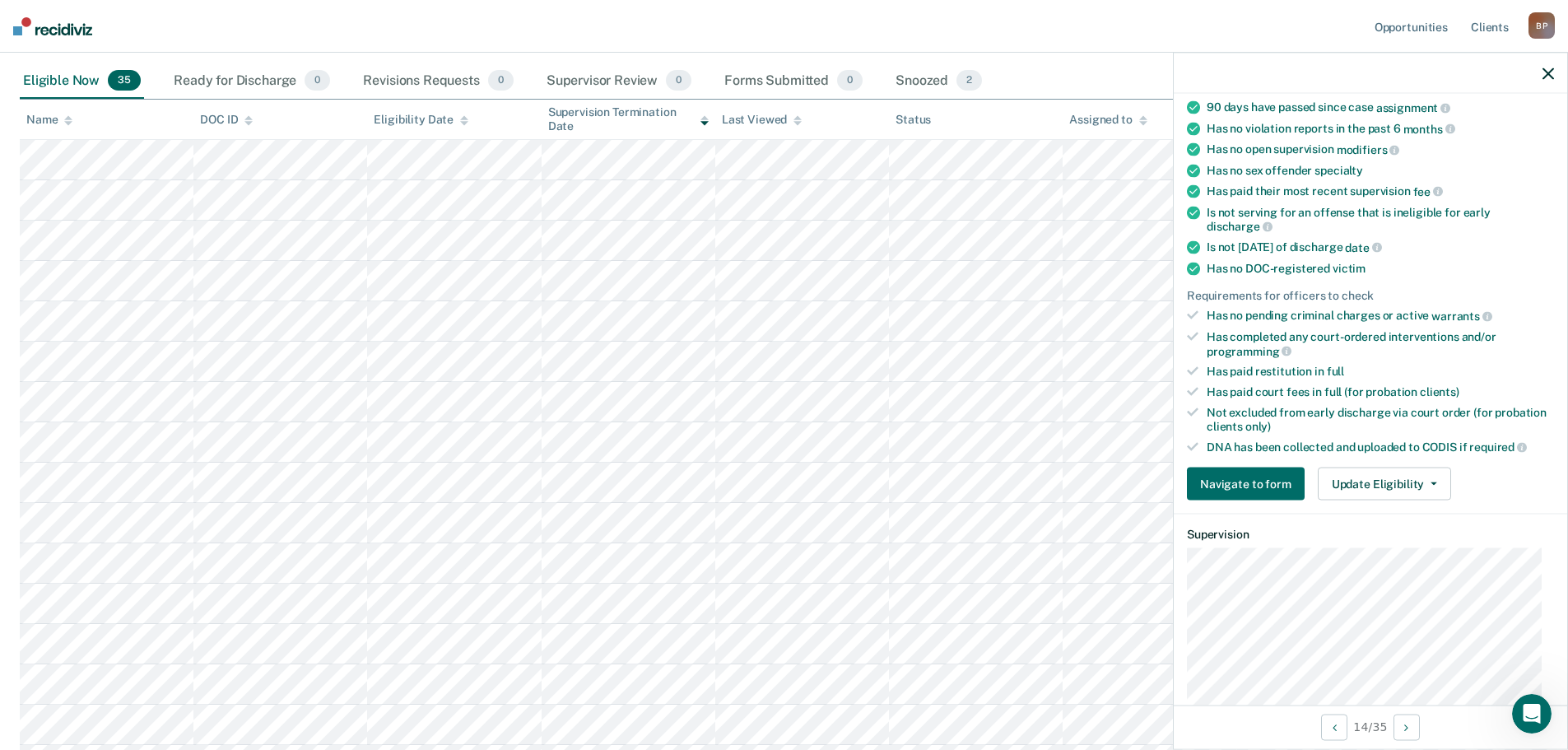
scroll to position [247, 0]
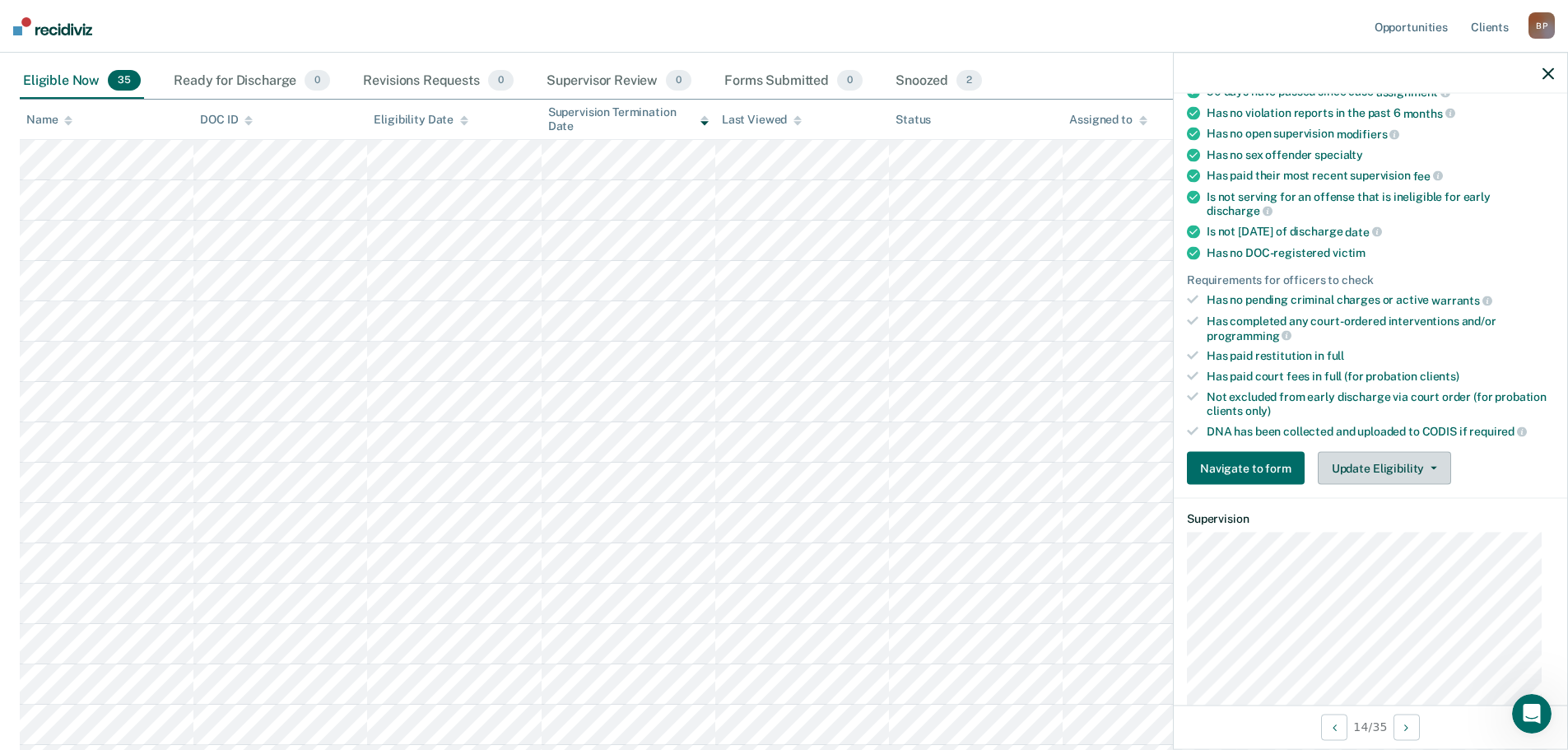
click at [1424, 468] on span "button" at bounding box center [1430, 469] width 14 height 4
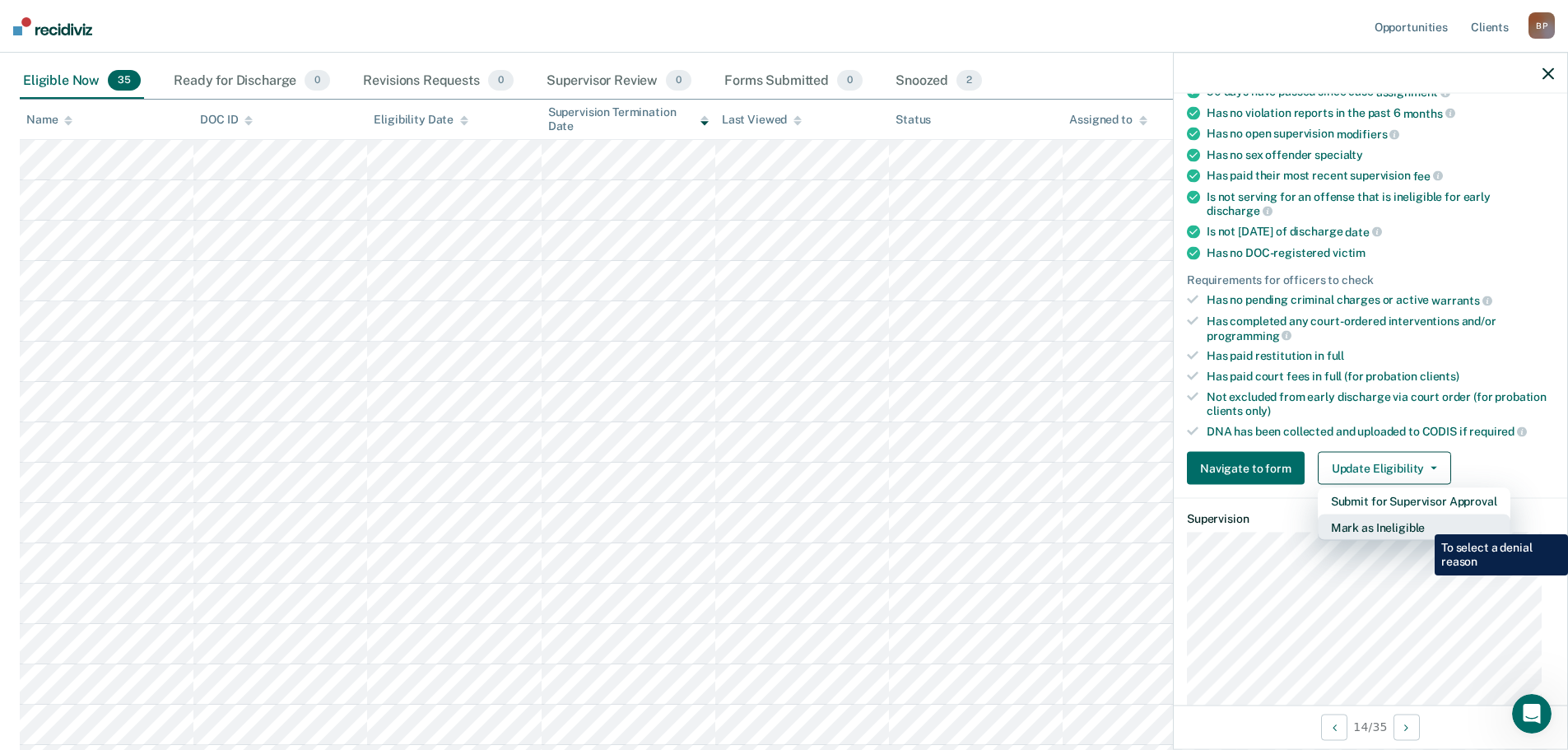
click at [1422, 522] on button "Mark as Ineligible" at bounding box center [1414, 528] width 192 height 26
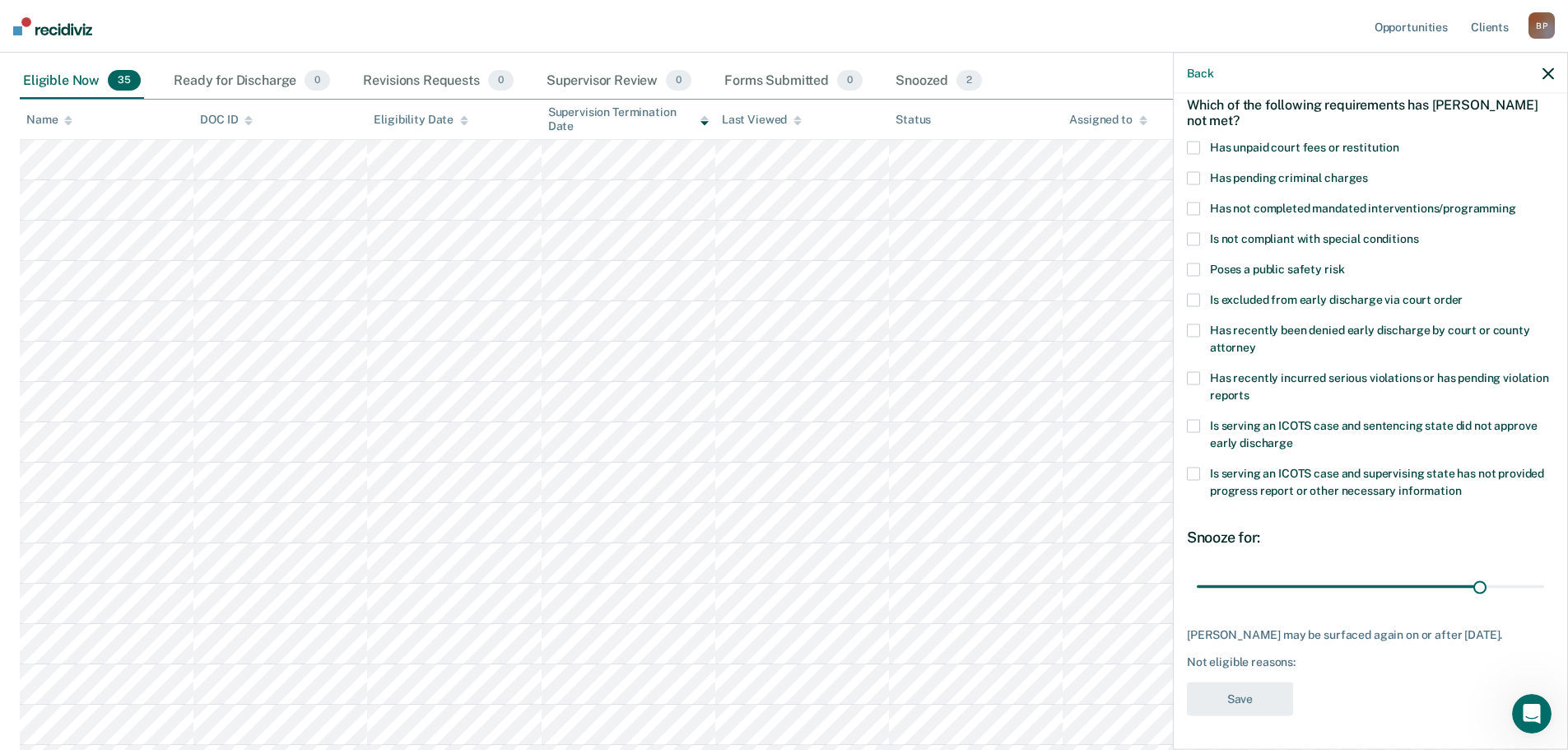
click at [1193, 142] on span at bounding box center [1193, 148] width 14 height 14
drag, startPoint x: 1474, startPoint y: 571, endPoint x: 1549, endPoint y: 569, distance: 75.0
type input "36"
click at [1544, 572] on input "range" at bounding box center [1370, 587] width 348 height 29
click at [1265, 694] on button "Save" at bounding box center [1240, 699] width 106 height 34
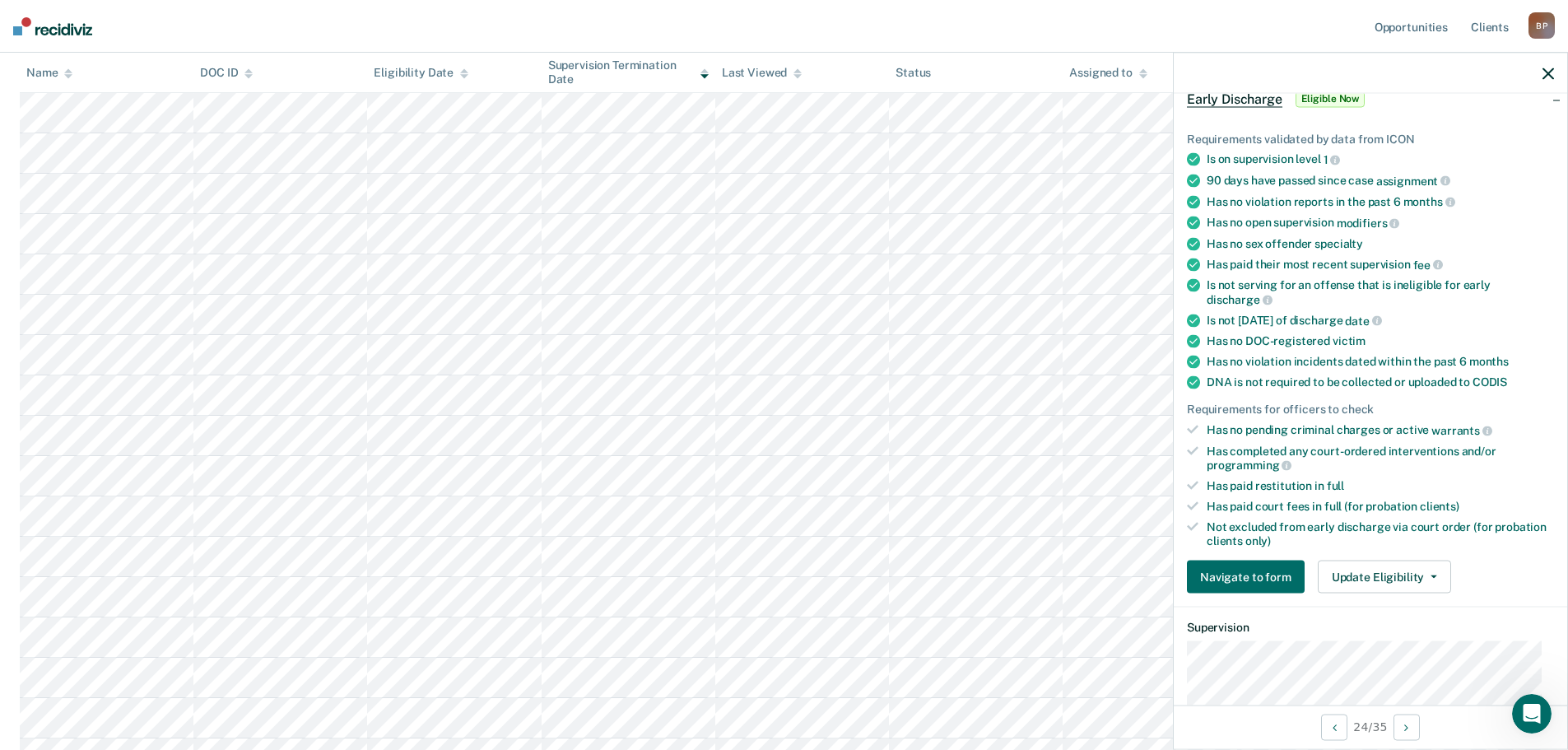
scroll to position [581, 0]
click at [1408, 579] on button "Update Eligibility" at bounding box center [1384, 577] width 133 height 33
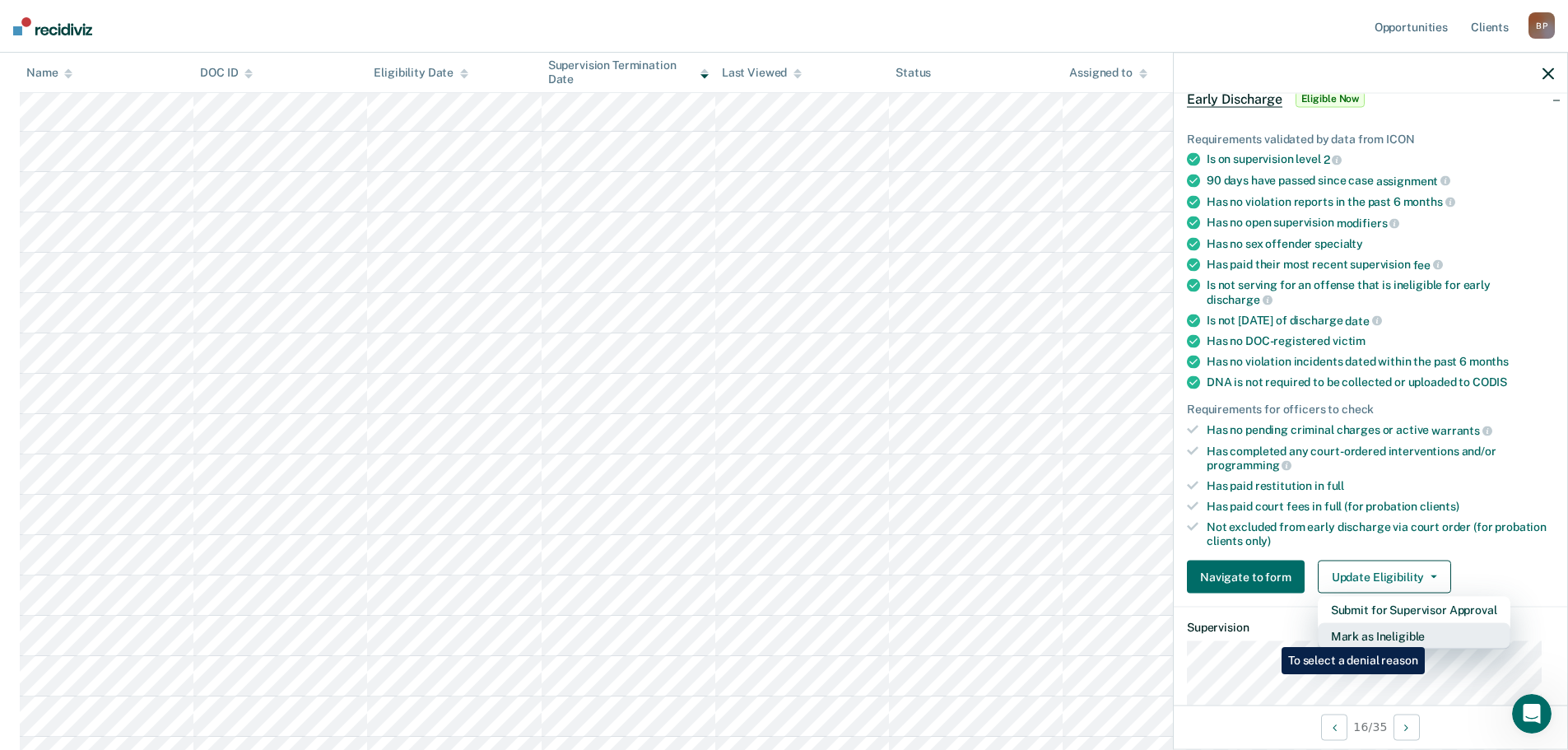
click at [1427, 635] on button "Mark as Ineligible" at bounding box center [1414, 636] width 192 height 26
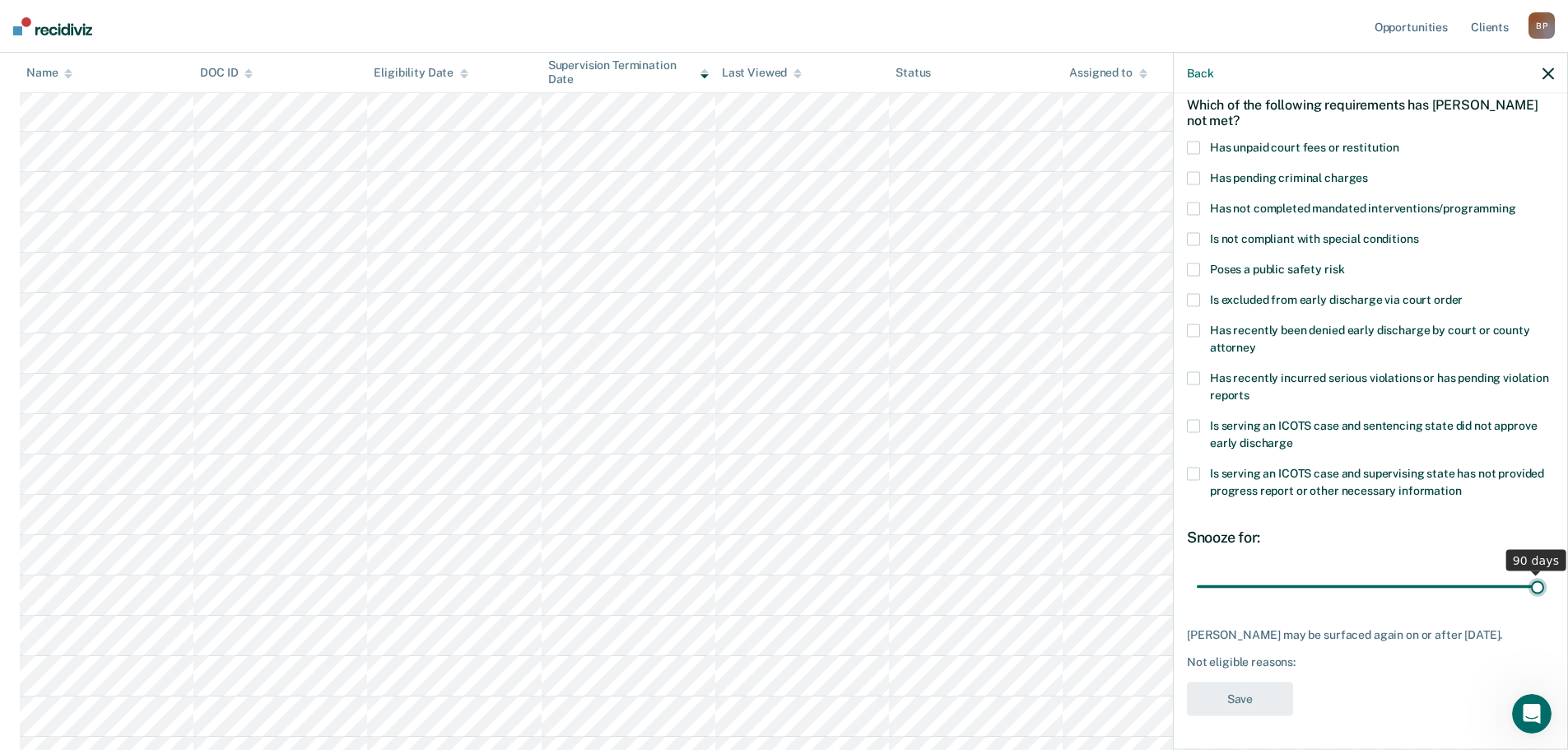
drag, startPoint x: 1312, startPoint y: 574, endPoint x: 1534, endPoint y: 600, distance: 223.5
type input "90"
click at [1534, 600] on input "range" at bounding box center [1370, 587] width 348 height 29
click at [1196, 142] on span at bounding box center [1193, 148] width 14 height 14
click at [1276, 695] on button "Save" at bounding box center [1240, 699] width 106 height 34
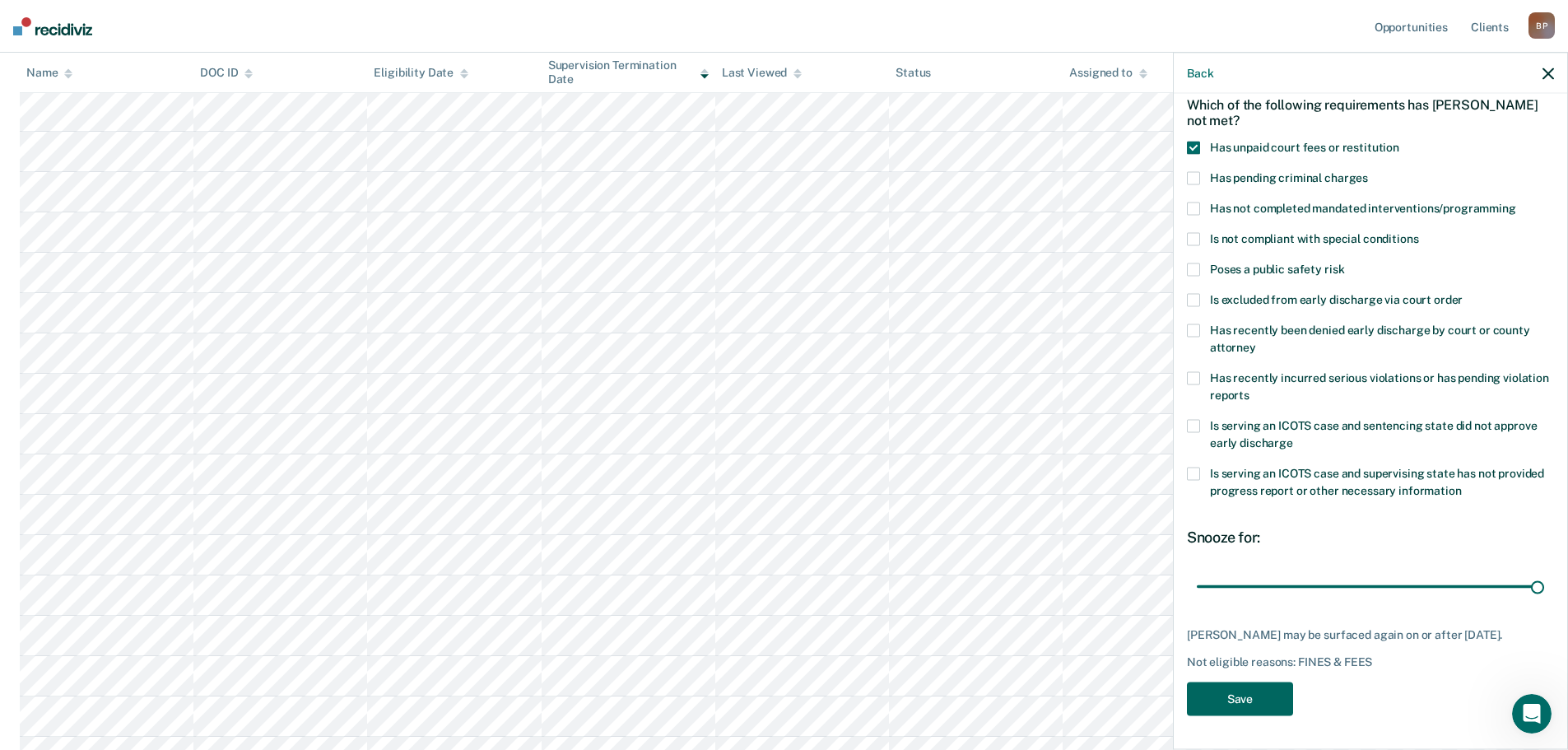
scroll to position [340, 0]
